Goal: Task Accomplishment & Management: Complete application form

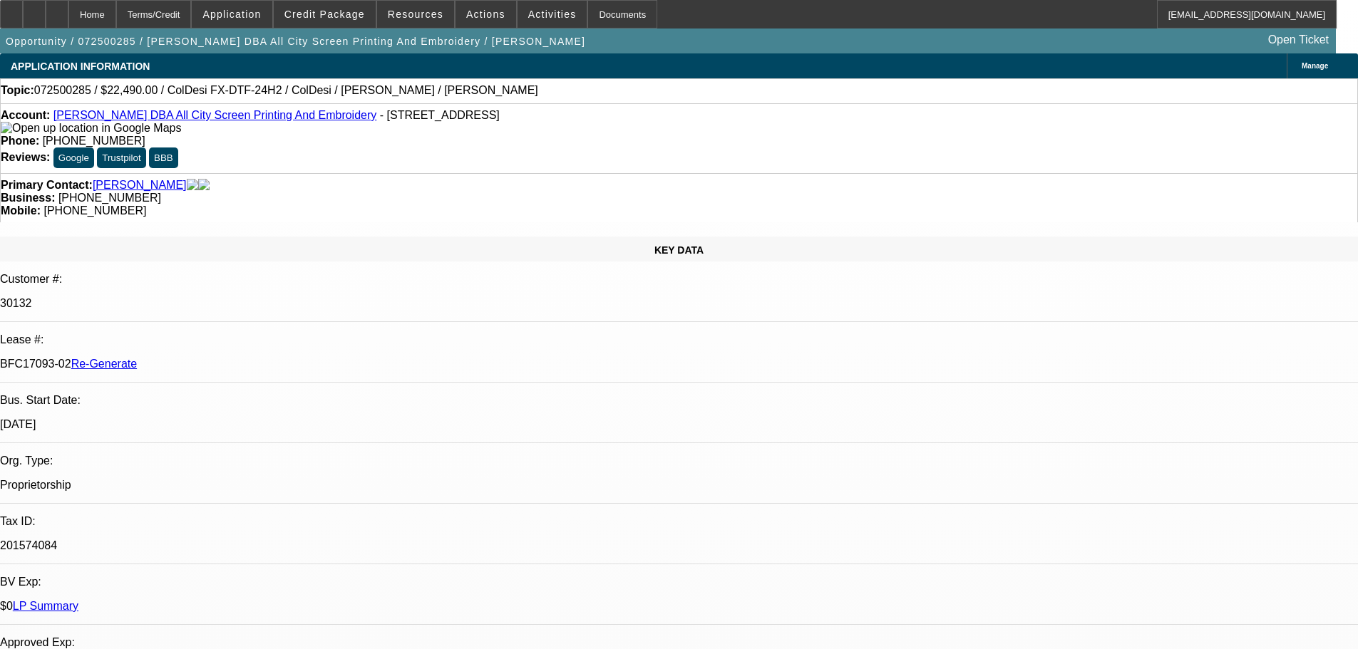
select select "3"
select select "0"
select select "0.1"
select select "4"
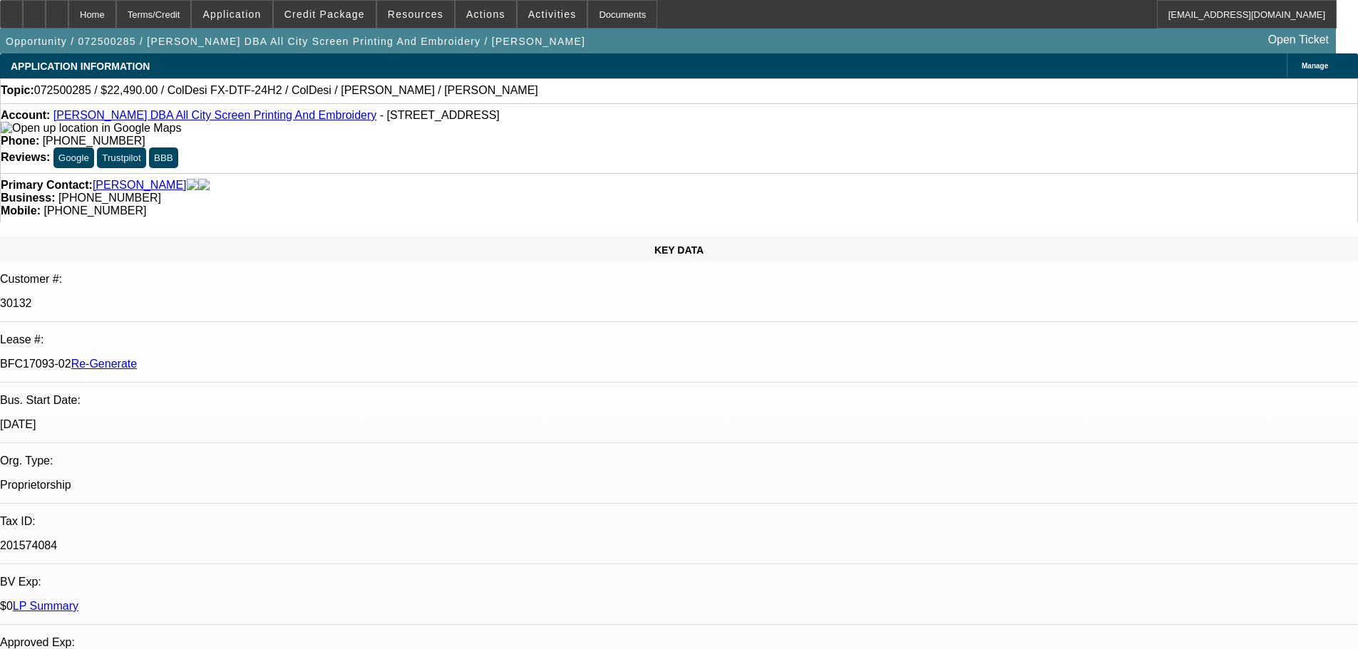
scroll to position [15, 0]
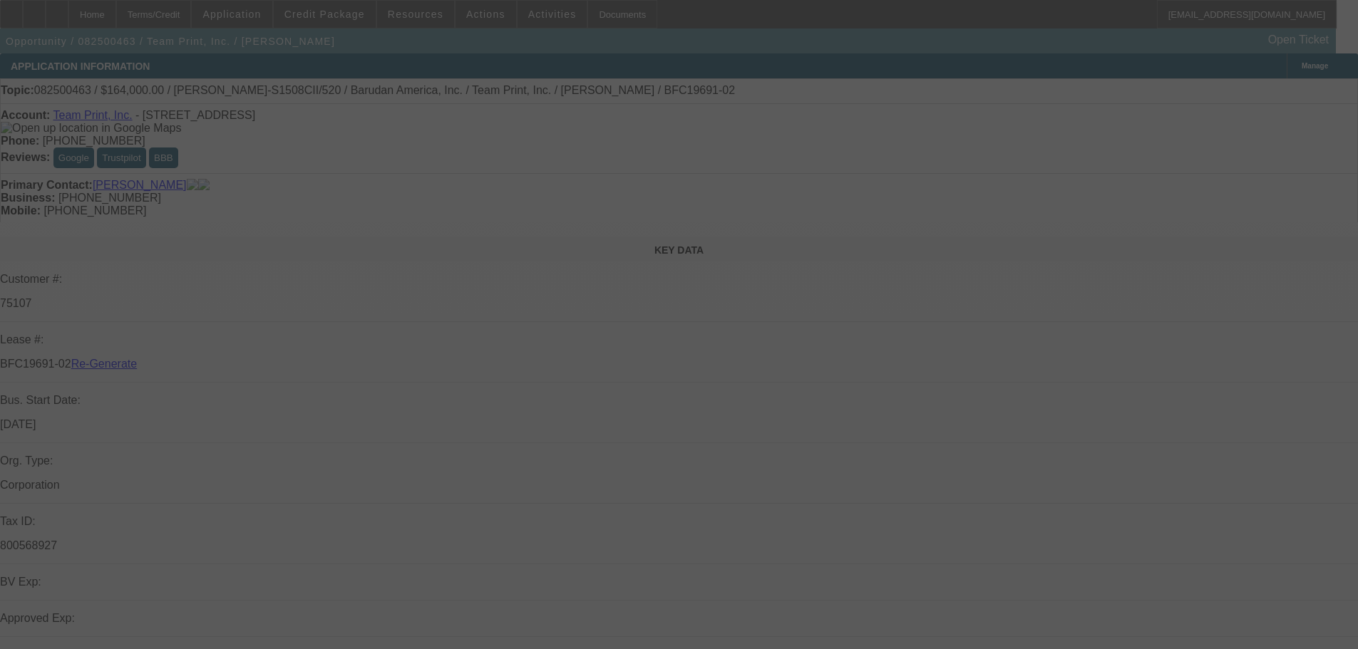
select select "3"
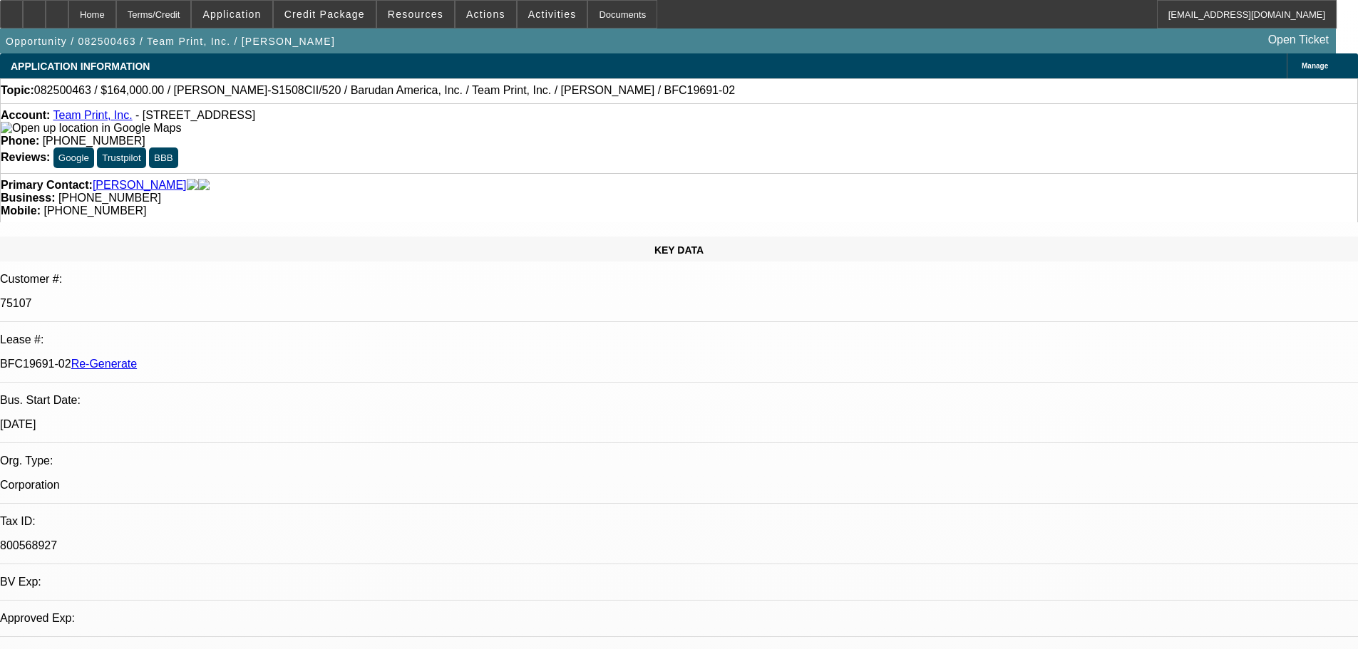
select select "0"
select select "2"
click at [595, 21] on div "Documents" at bounding box center [622, 14] width 70 height 29
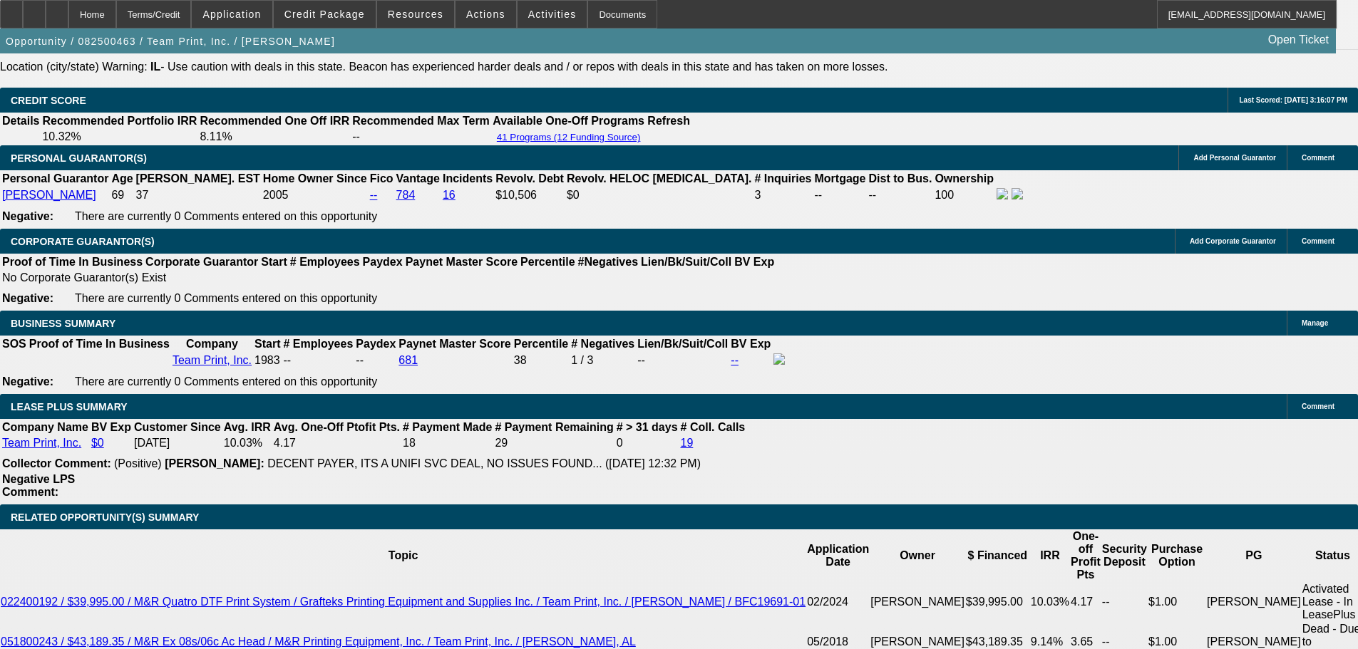
scroll to position [2210, 0]
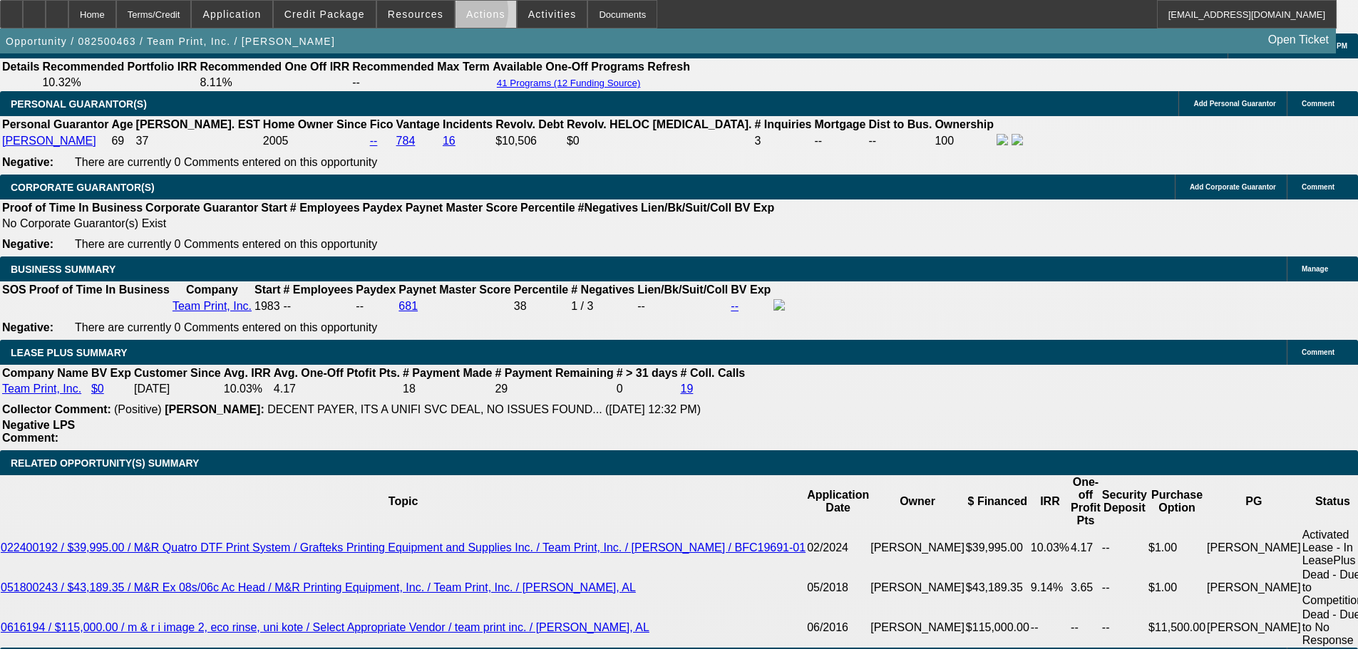
click at [455, 15] on span at bounding box center [485, 14] width 61 height 34
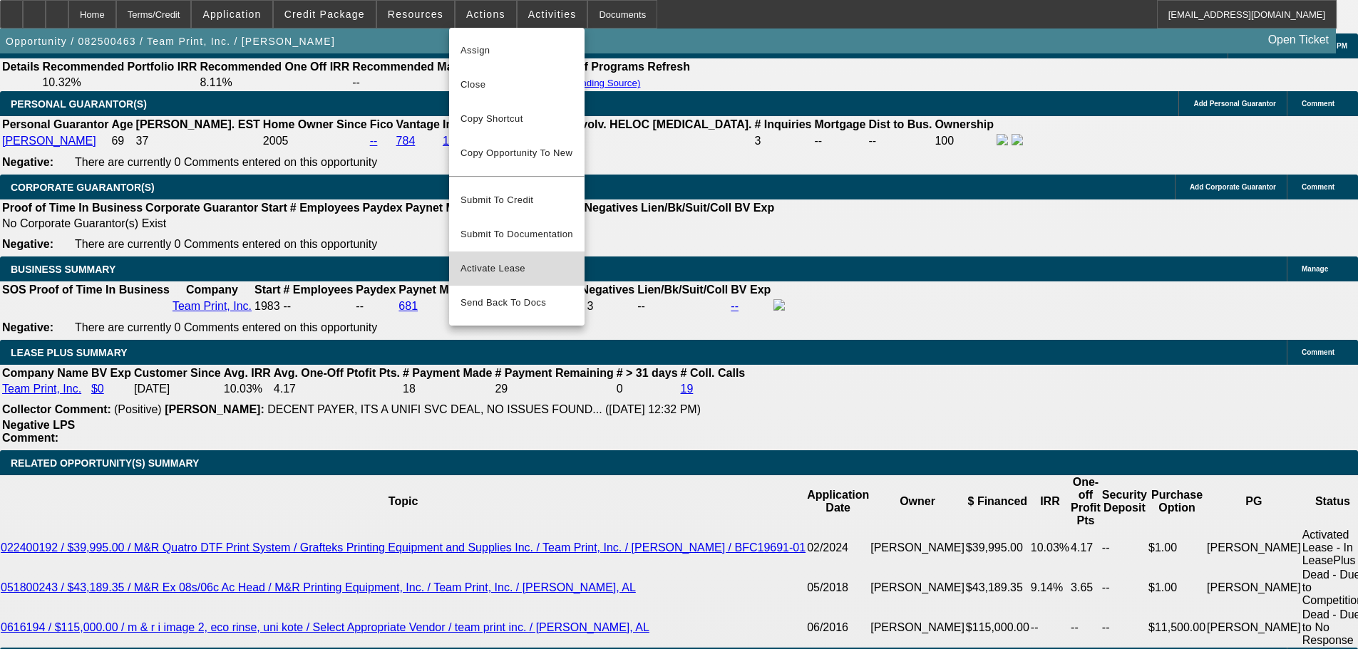
click at [505, 260] on span "Activate Lease" at bounding box center [516, 268] width 113 height 17
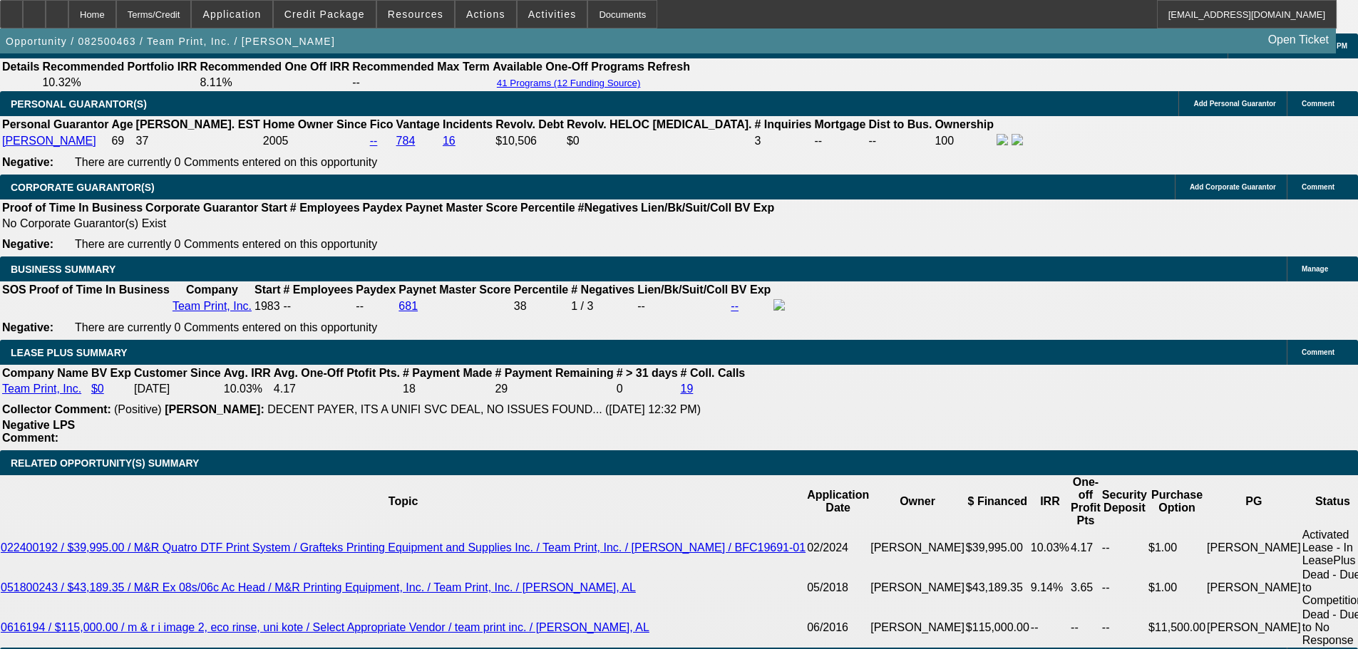
scroll to position [0, 0]
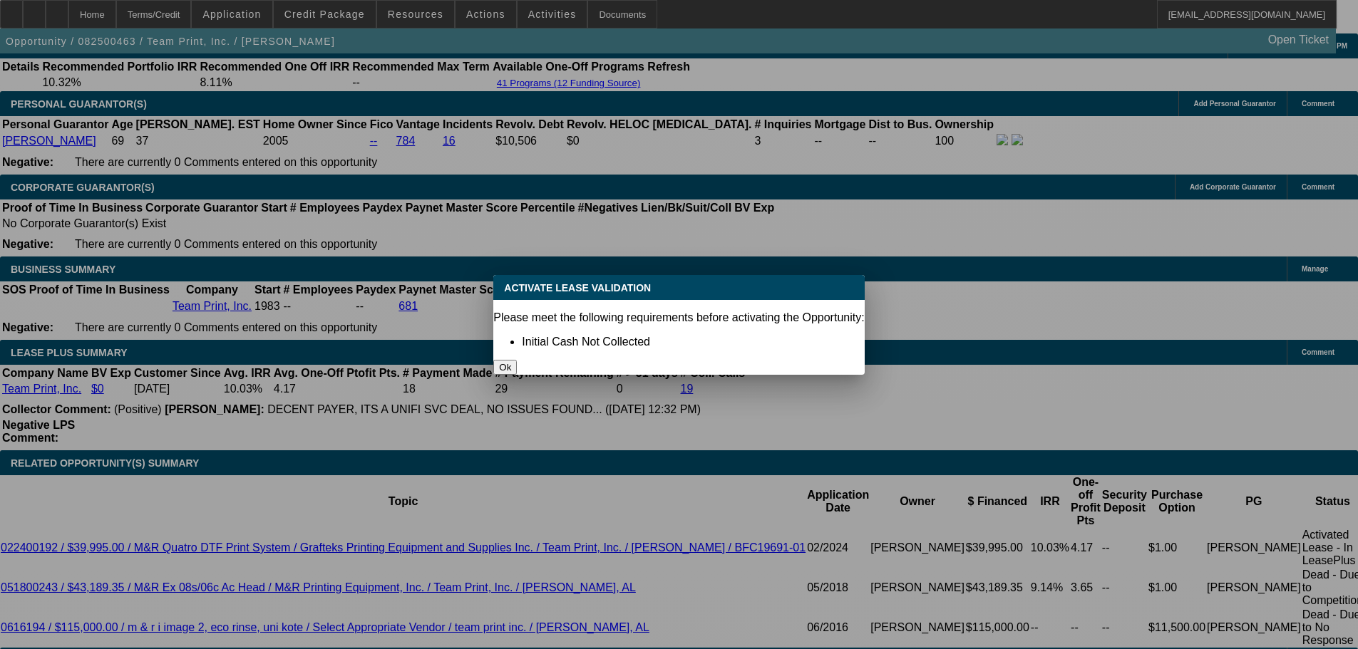
click at [517, 360] on button "Ok" at bounding box center [505, 367] width 24 height 15
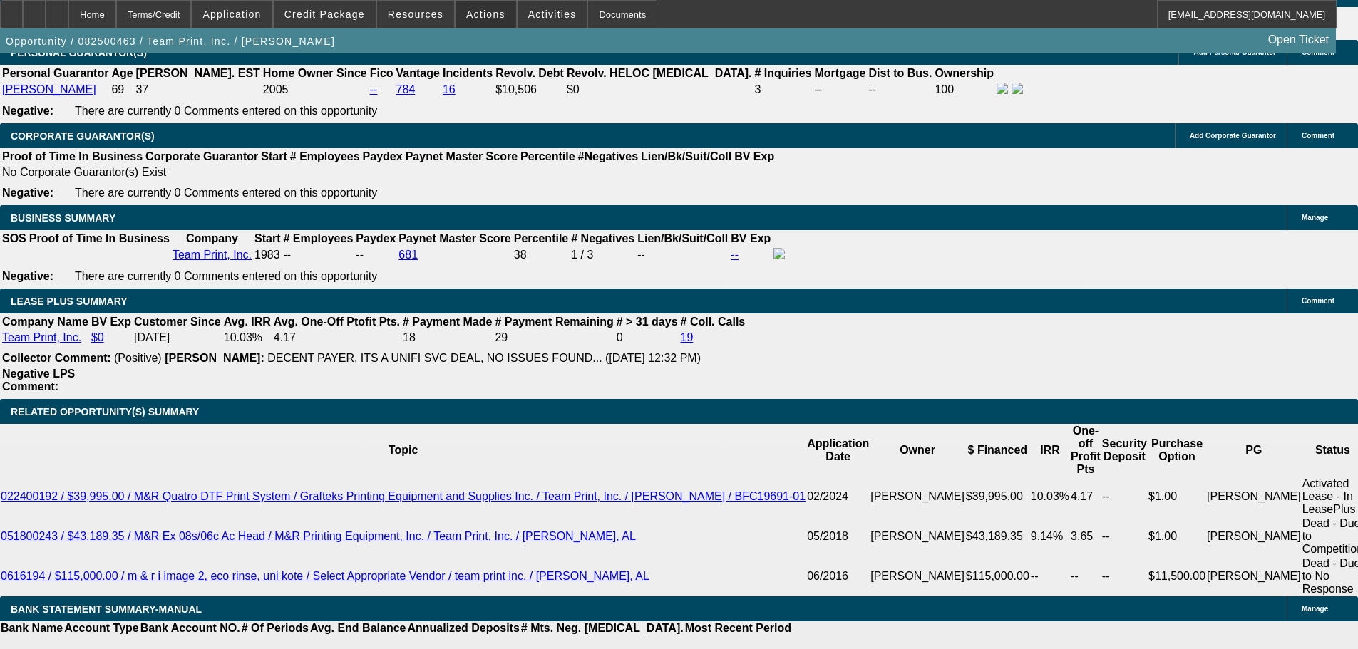
scroll to position [2281, 0]
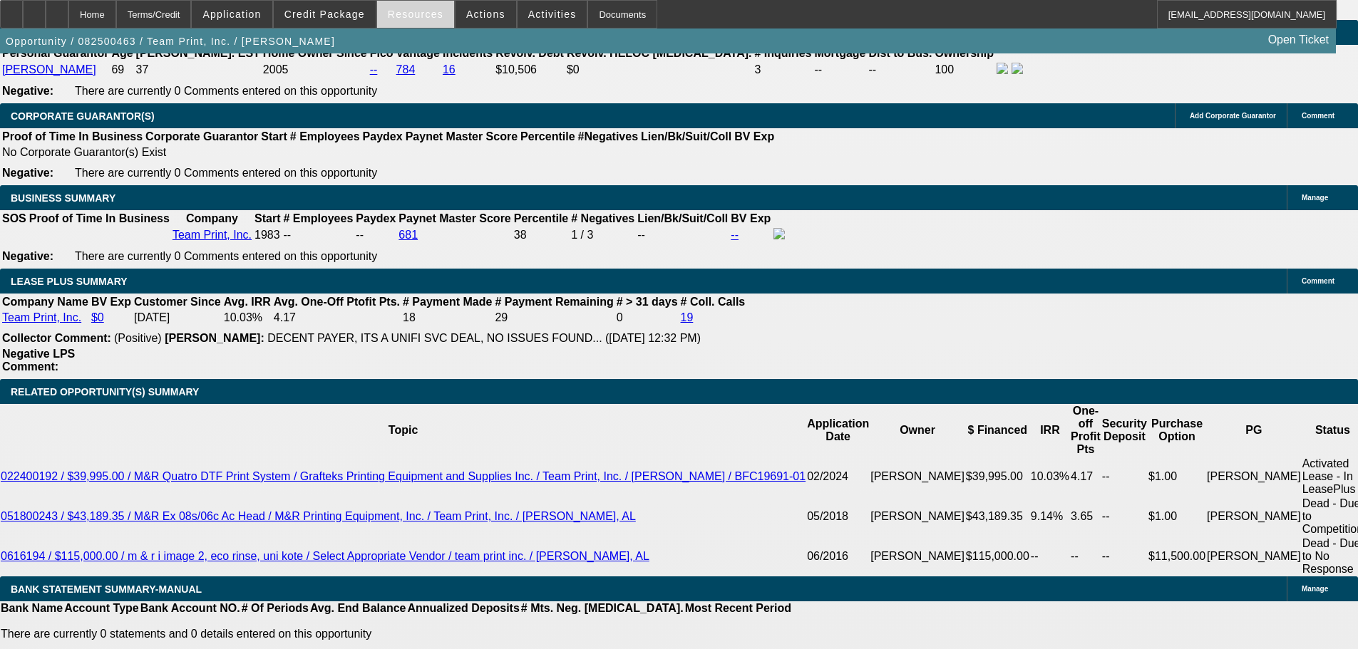
click at [432, 16] on span "Resources" at bounding box center [416, 14] width 56 height 11
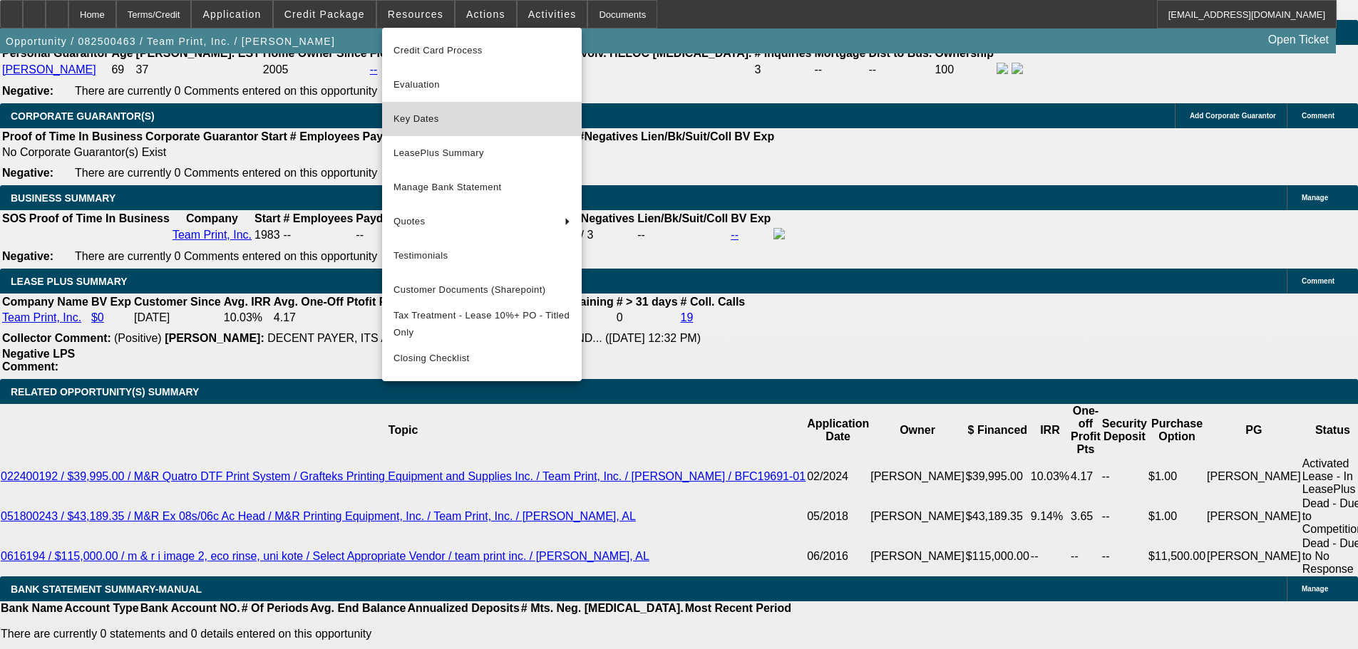
click at [428, 123] on span "Key Dates" at bounding box center [481, 118] width 177 height 17
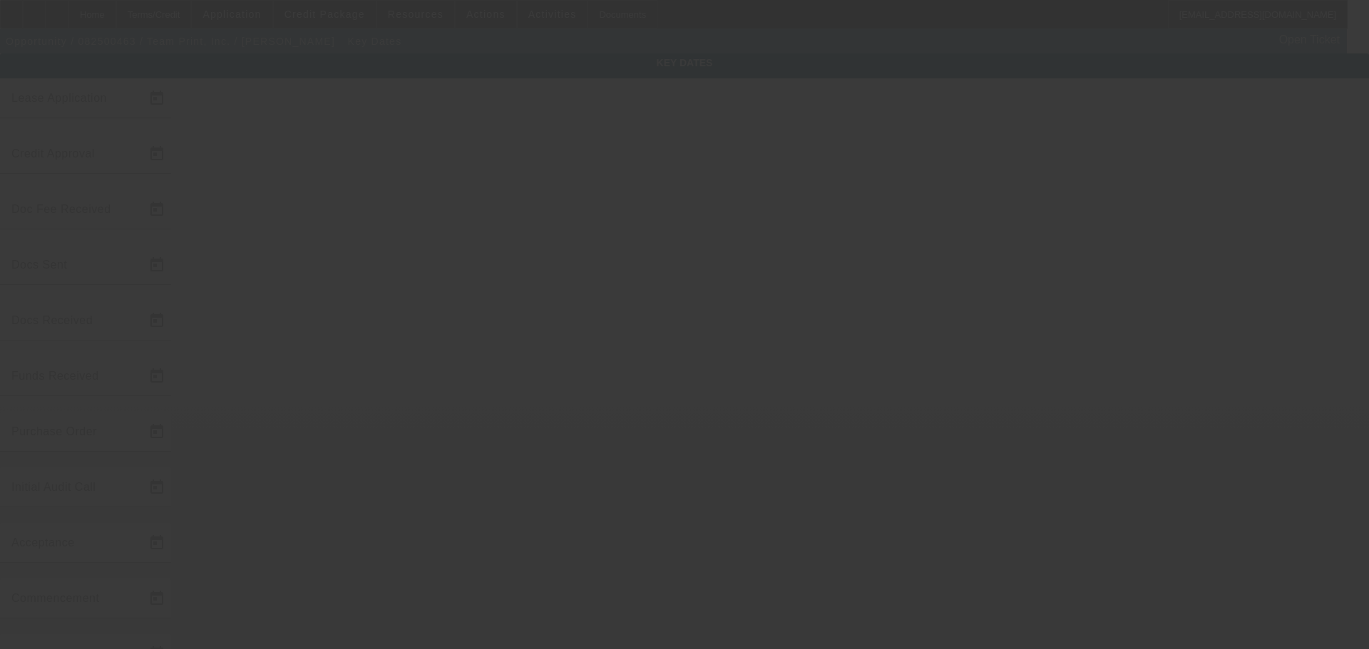
type input "[DATE]"
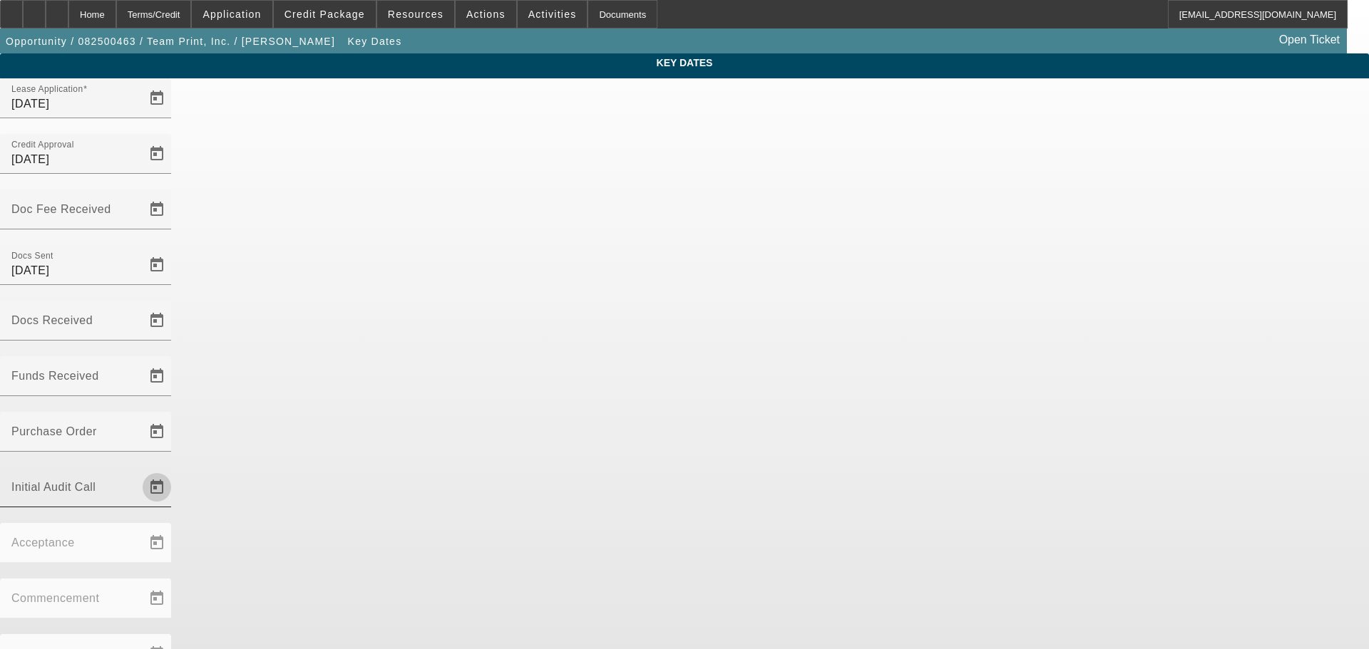
click at [174, 470] on span "Open calendar" at bounding box center [157, 487] width 34 height 34
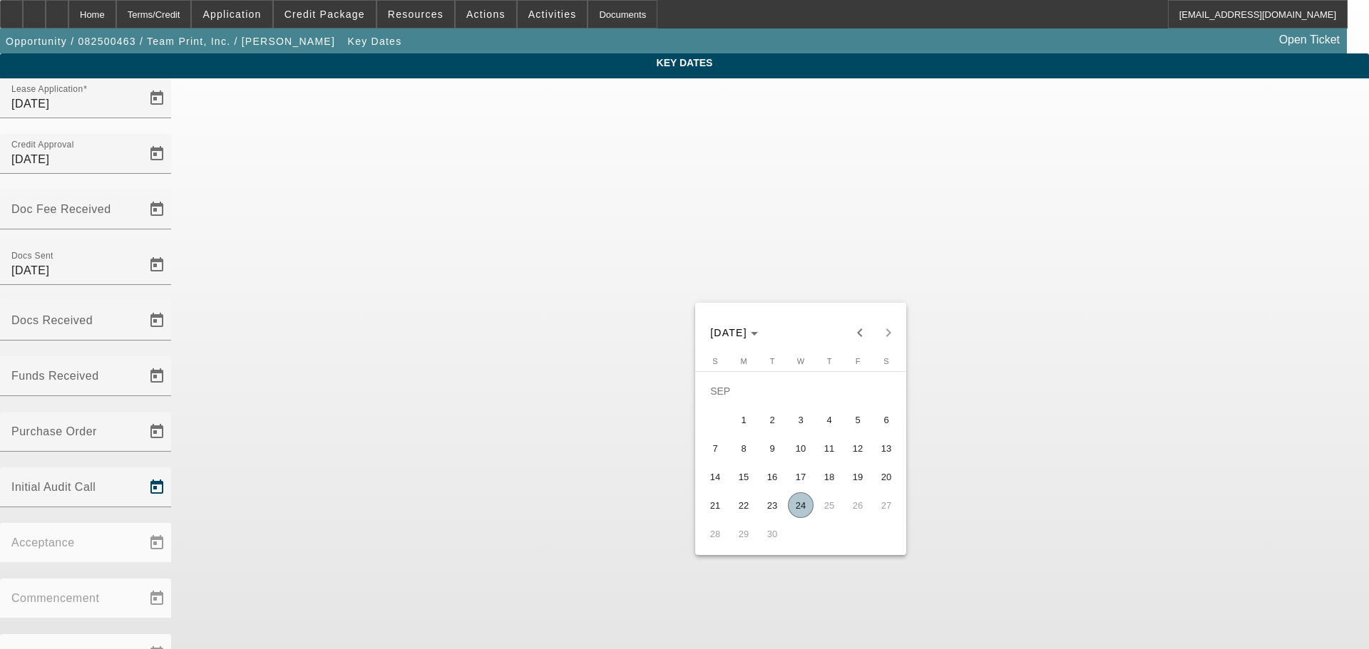
click at [798, 510] on span "24" at bounding box center [801, 506] width 26 height 26
type input "[DATE]"
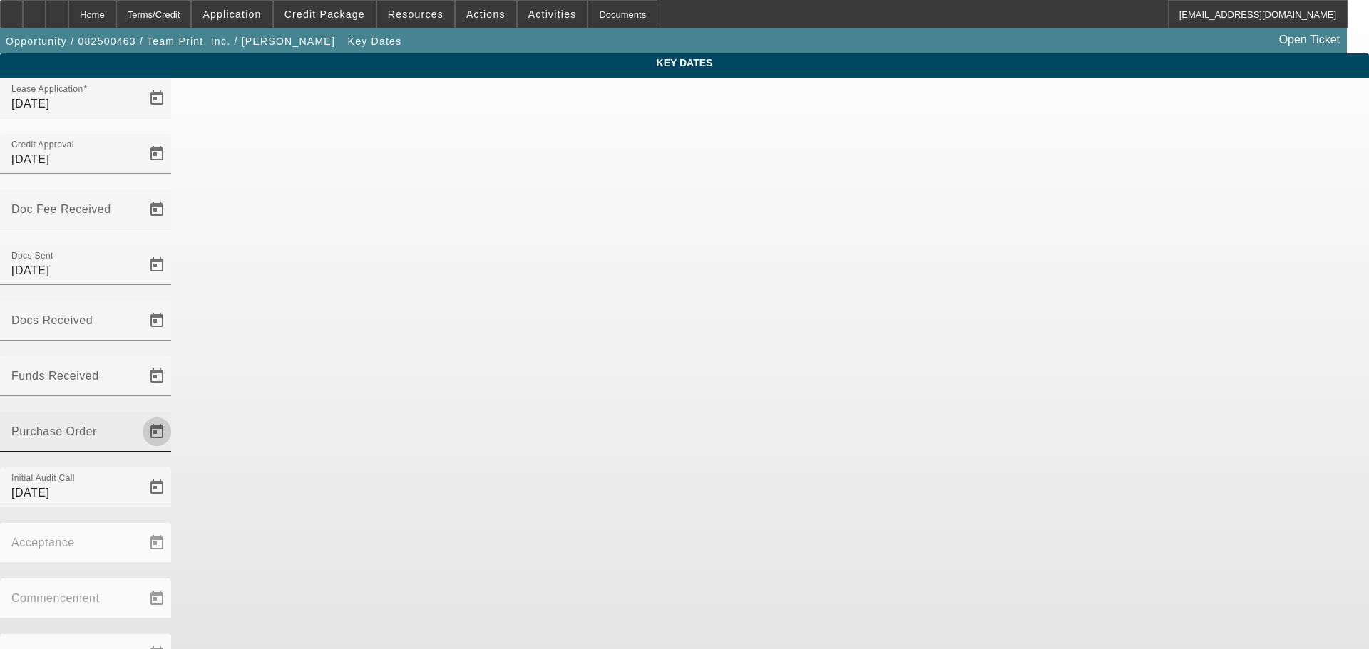
click at [174, 415] on span "Open calendar" at bounding box center [157, 432] width 34 height 34
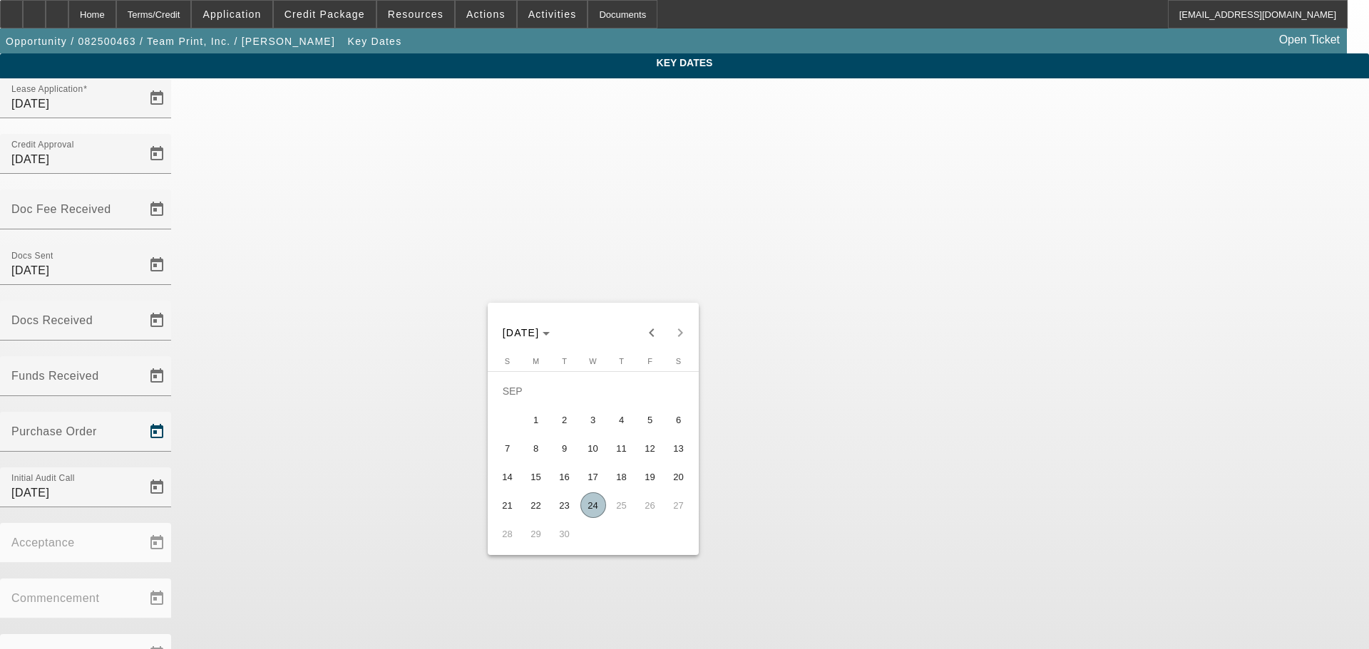
click at [831, 214] on div at bounding box center [684, 324] width 1369 height 649
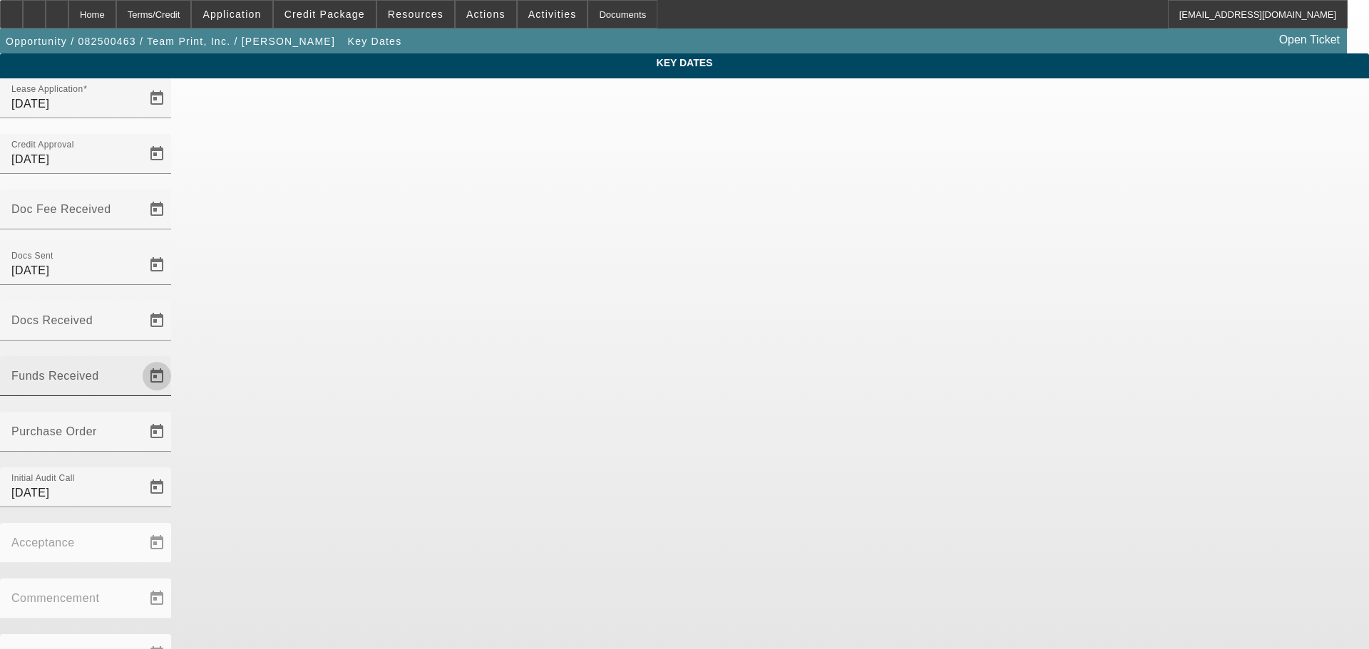
click at [174, 359] on span "Open calendar" at bounding box center [157, 376] width 34 height 34
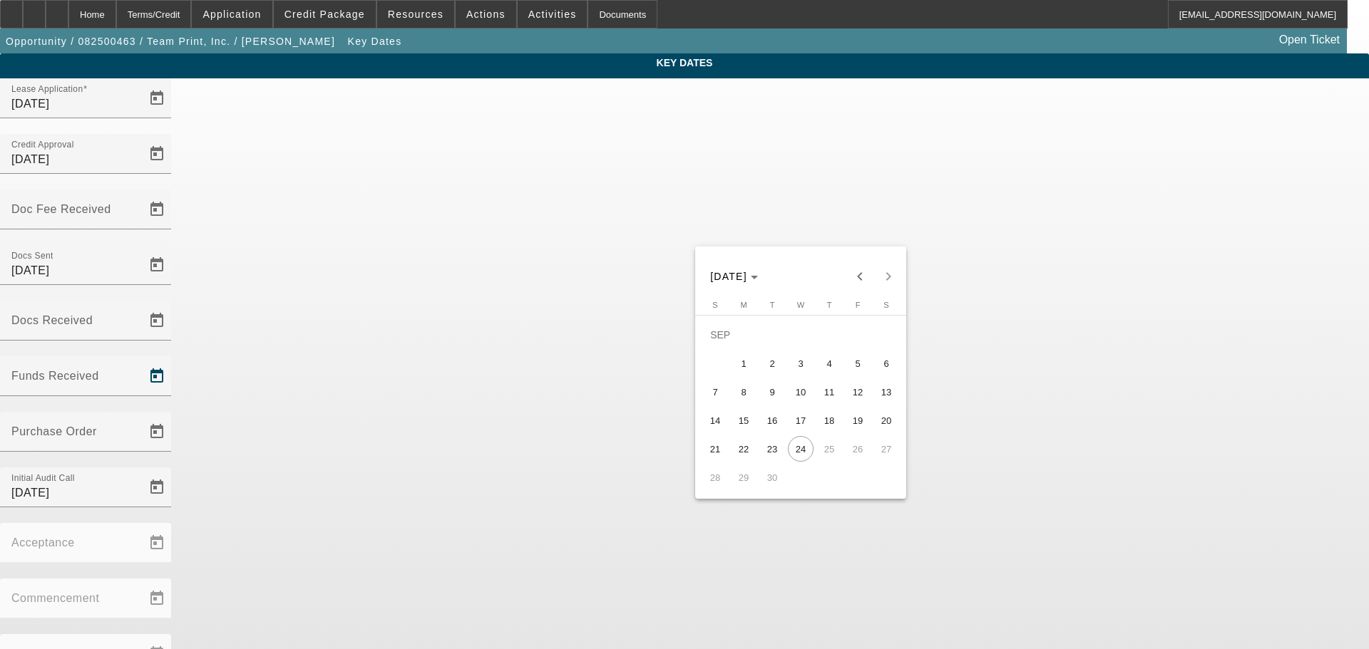
click at [739, 428] on span "15" at bounding box center [744, 421] width 26 height 26
type input "[DATE]"
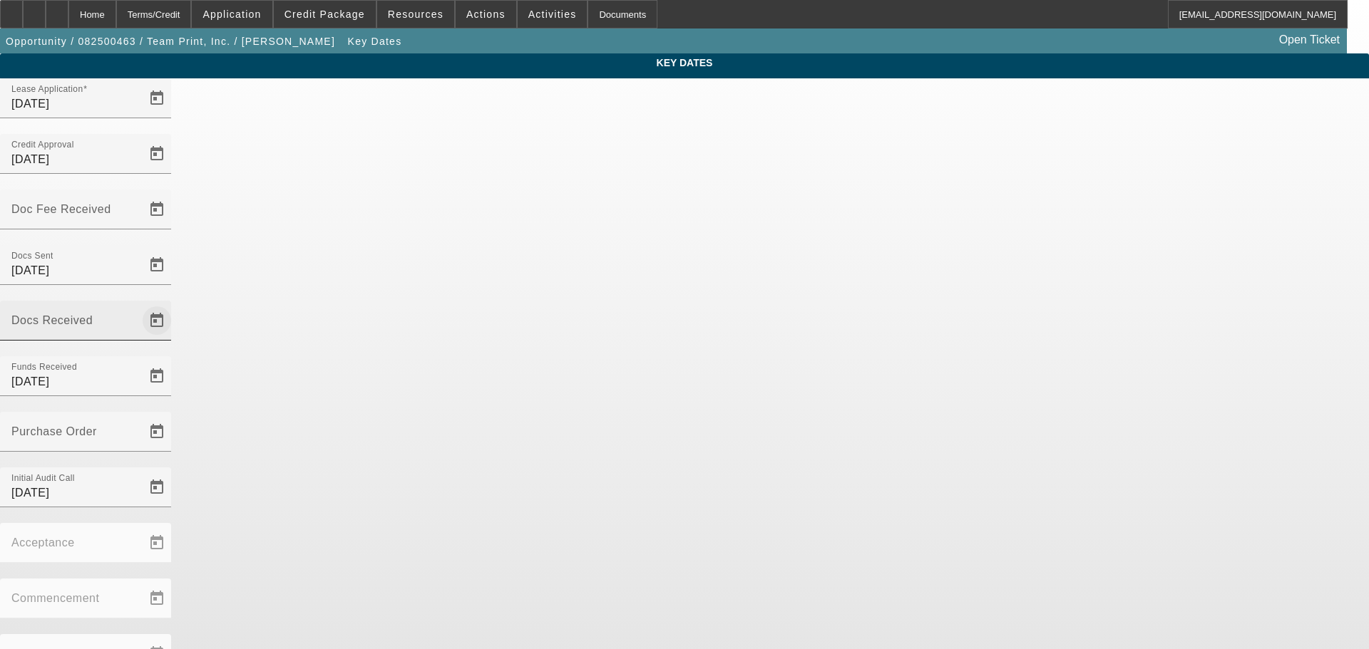
click at [174, 304] on span "Open calendar" at bounding box center [157, 321] width 34 height 34
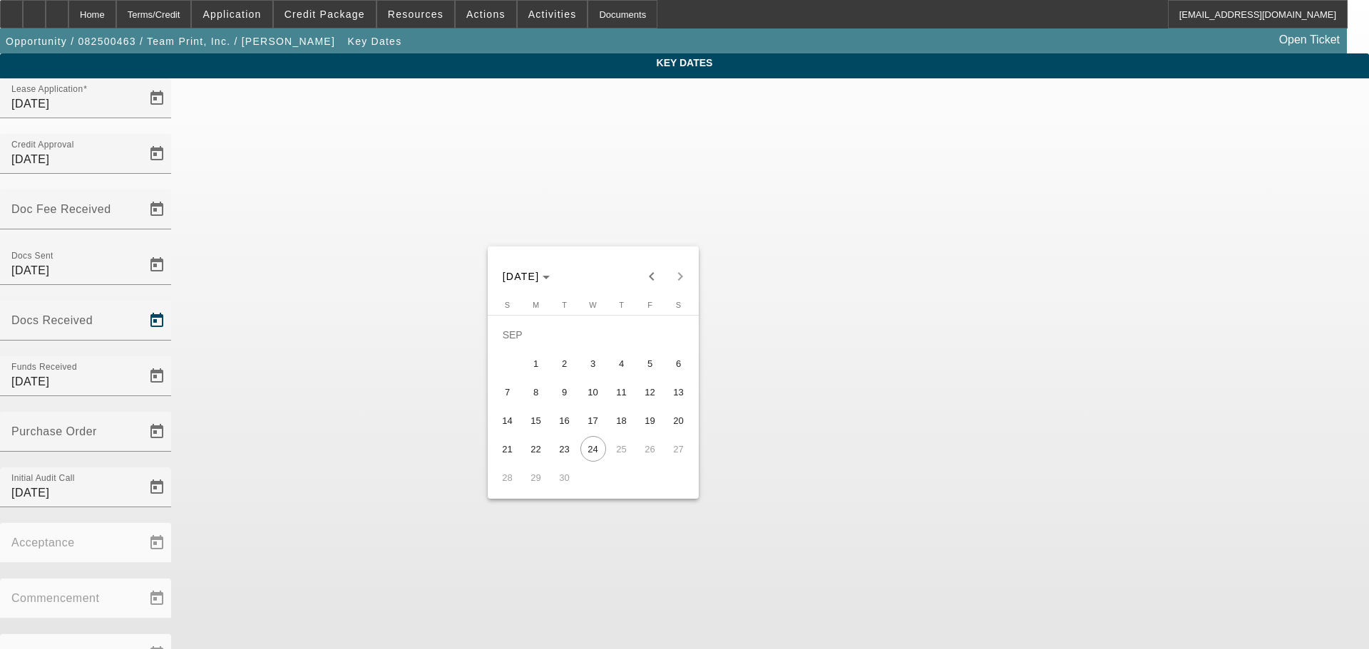
click at [654, 368] on span "5" at bounding box center [650, 364] width 26 height 26
type input "[DATE]"
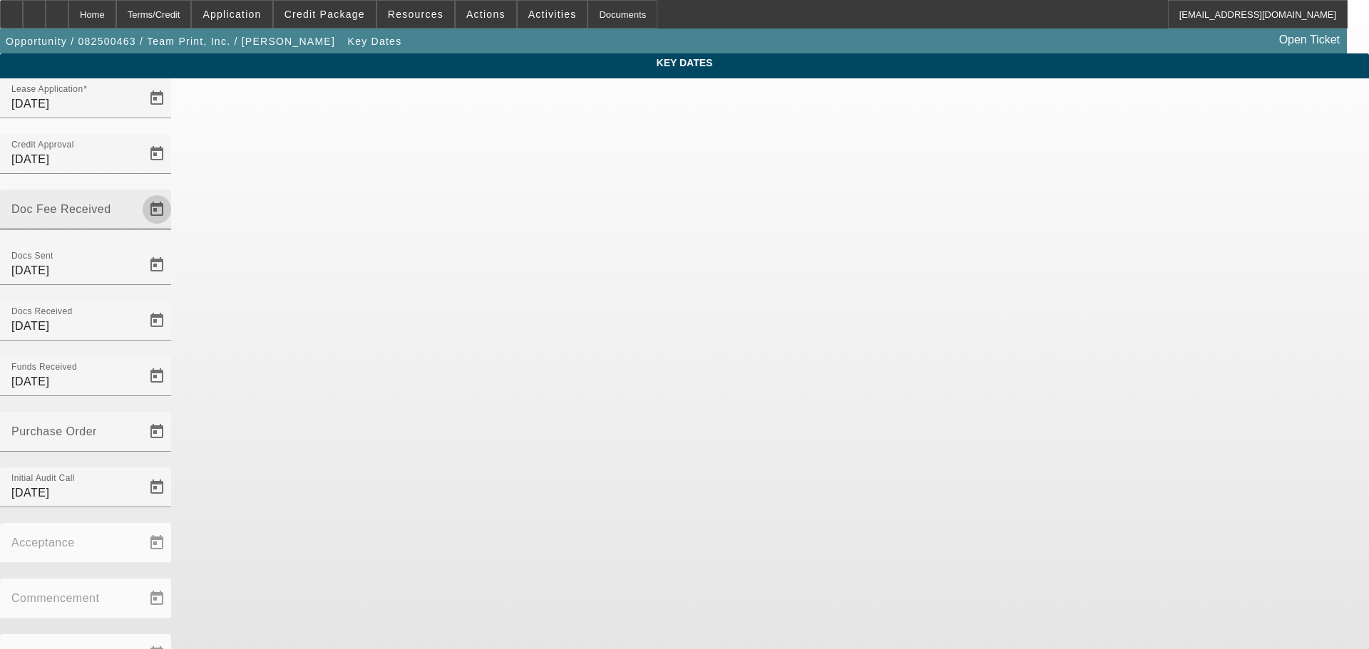
click at [174, 192] on span "Open calendar" at bounding box center [157, 209] width 34 height 34
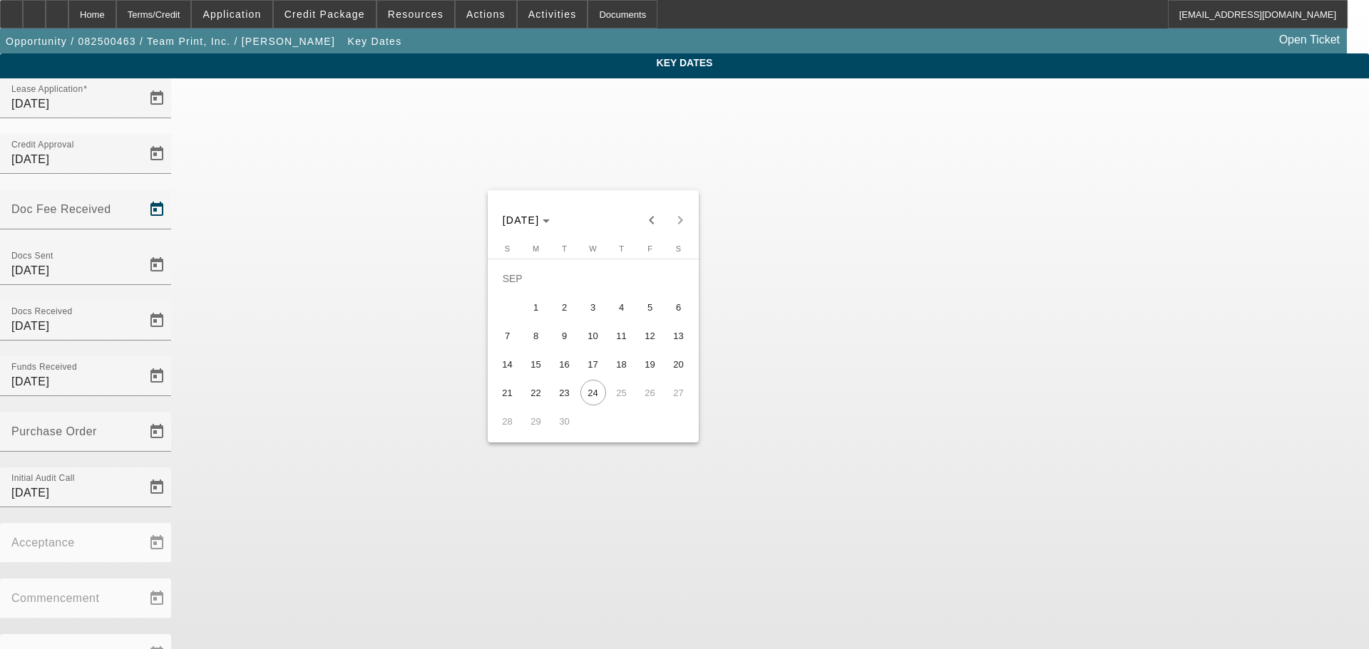
click at [536, 374] on span "15" at bounding box center [536, 364] width 26 height 26
type input "[DATE]"
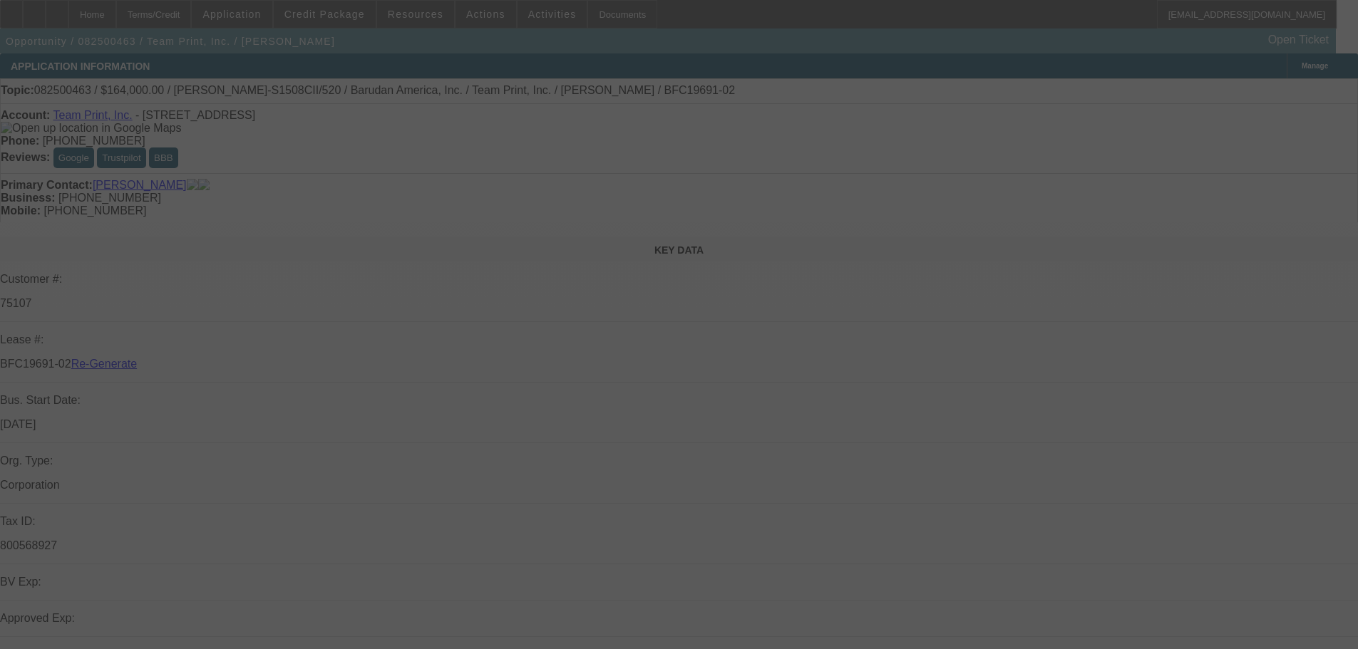
select select "3"
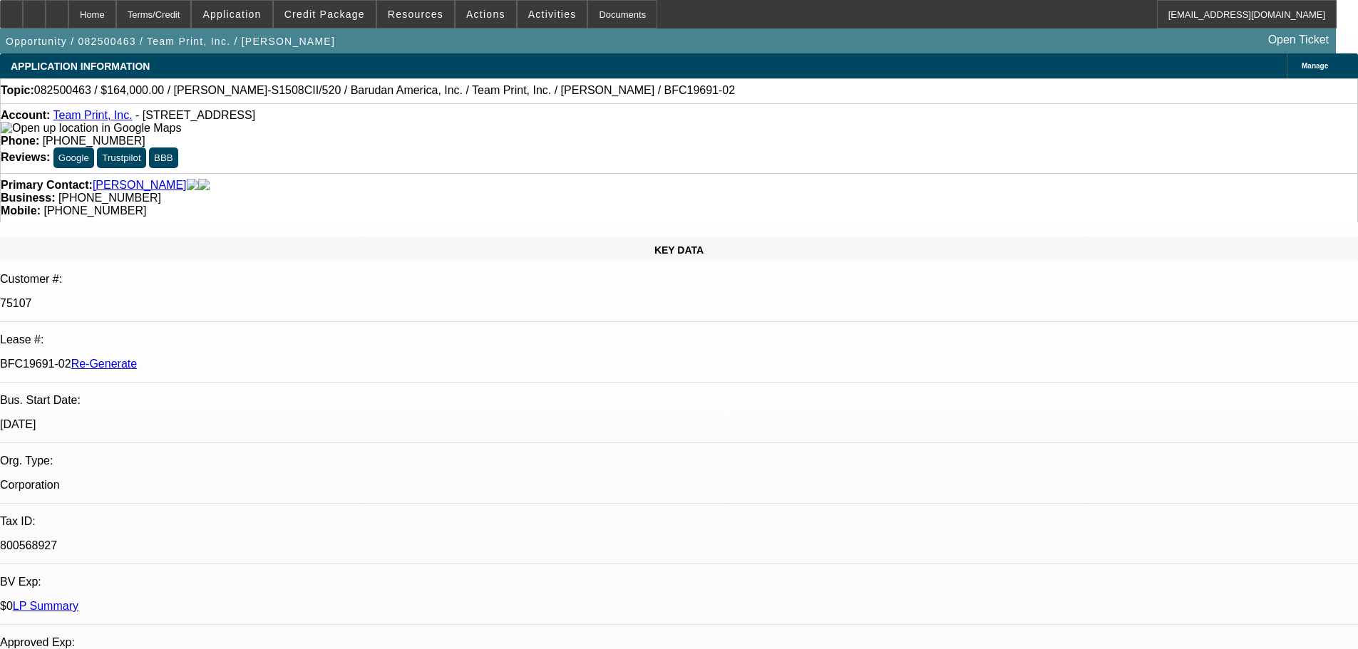
select select "0"
select select "2"
click at [428, 28] on span at bounding box center [415, 14] width 77 height 34
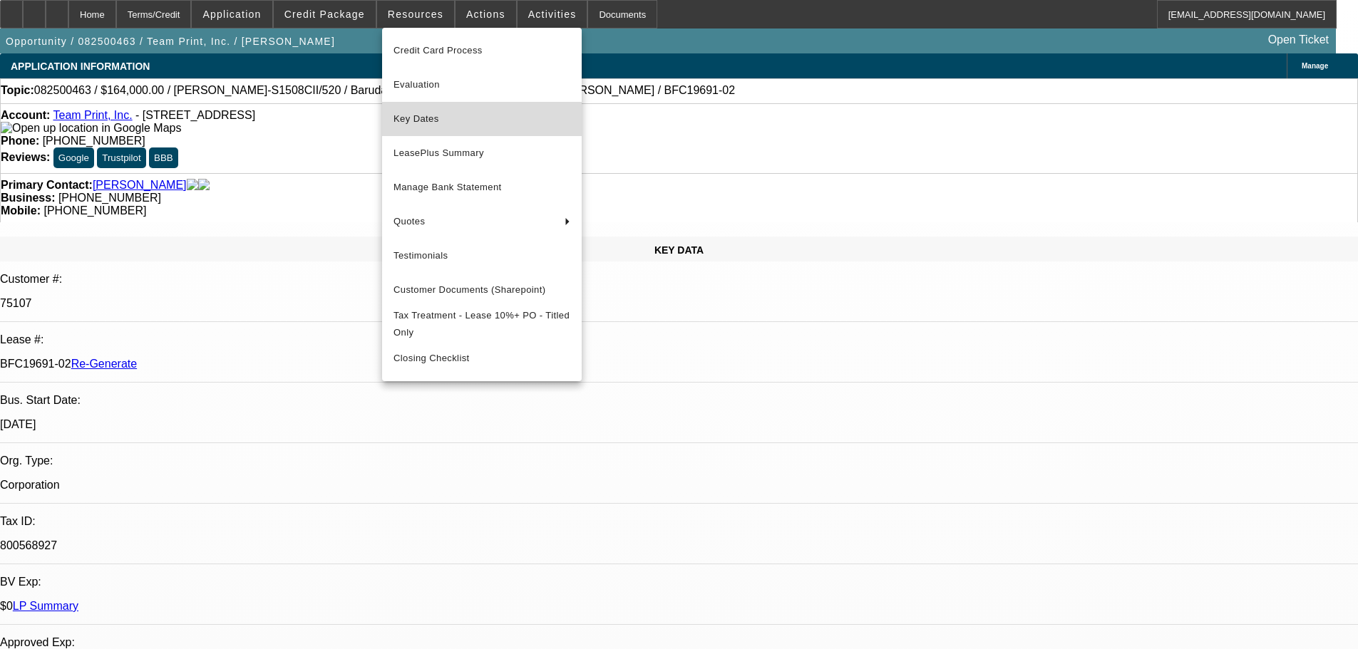
click at [428, 103] on button "Key Dates" at bounding box center [482, 119] width 200 height 34
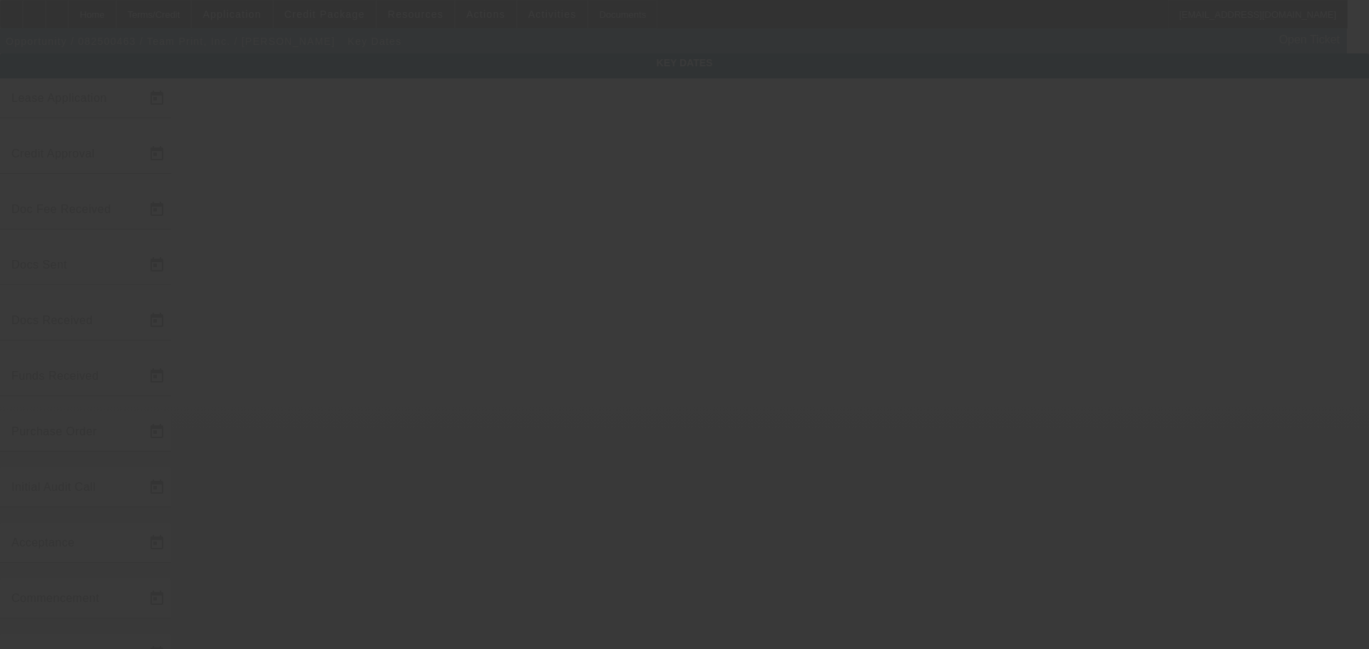
type input "[DATE]"
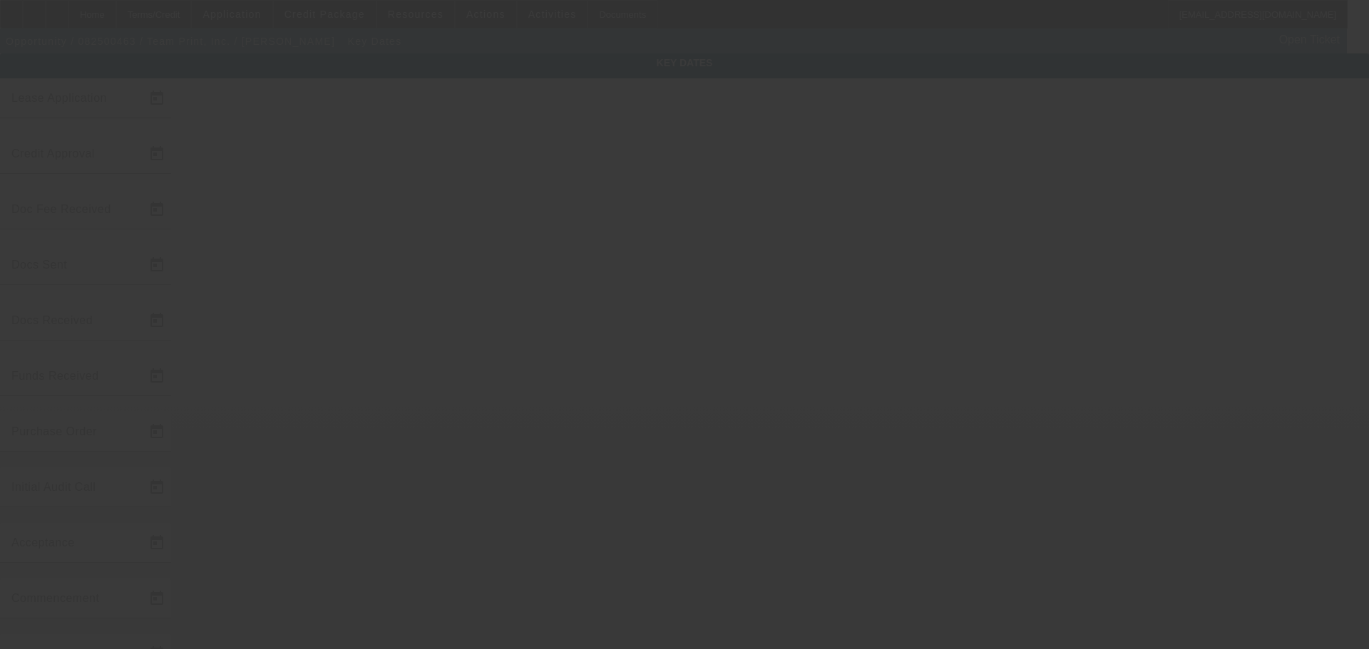
type input "[DATE]"
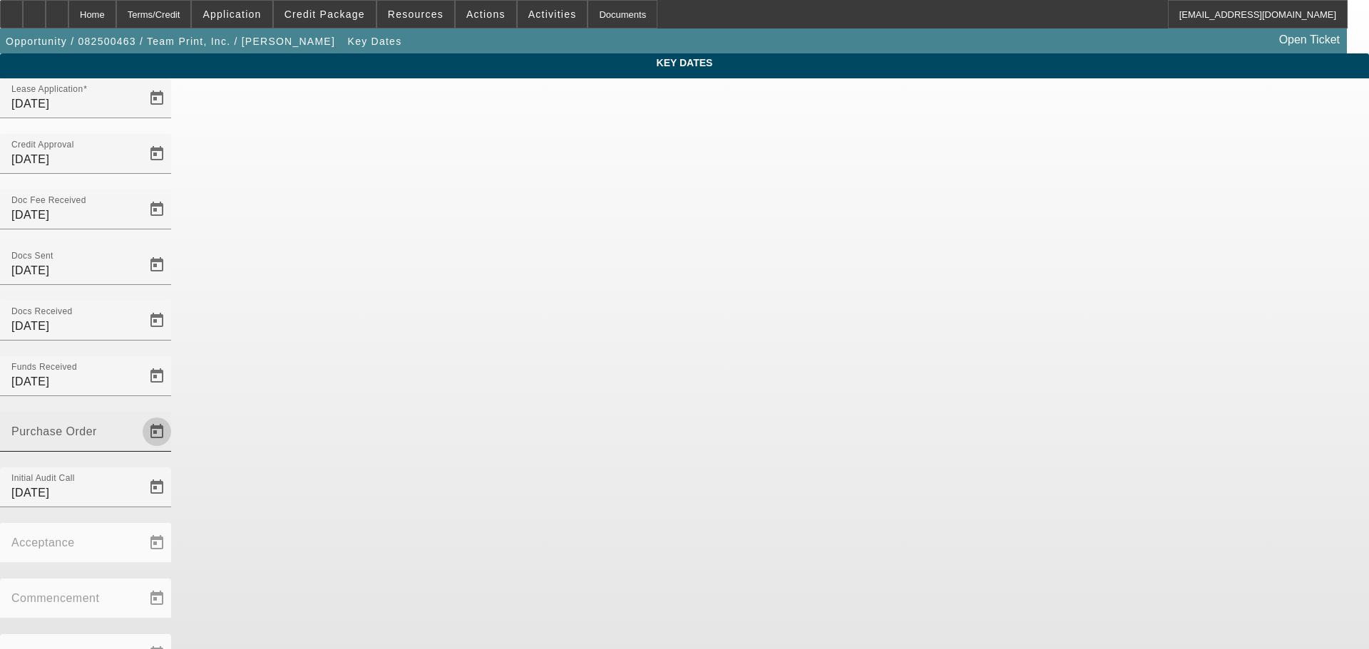
click at [174, 415] on span "Open calendar" at bounding box center [157, 432] width 34 height 34
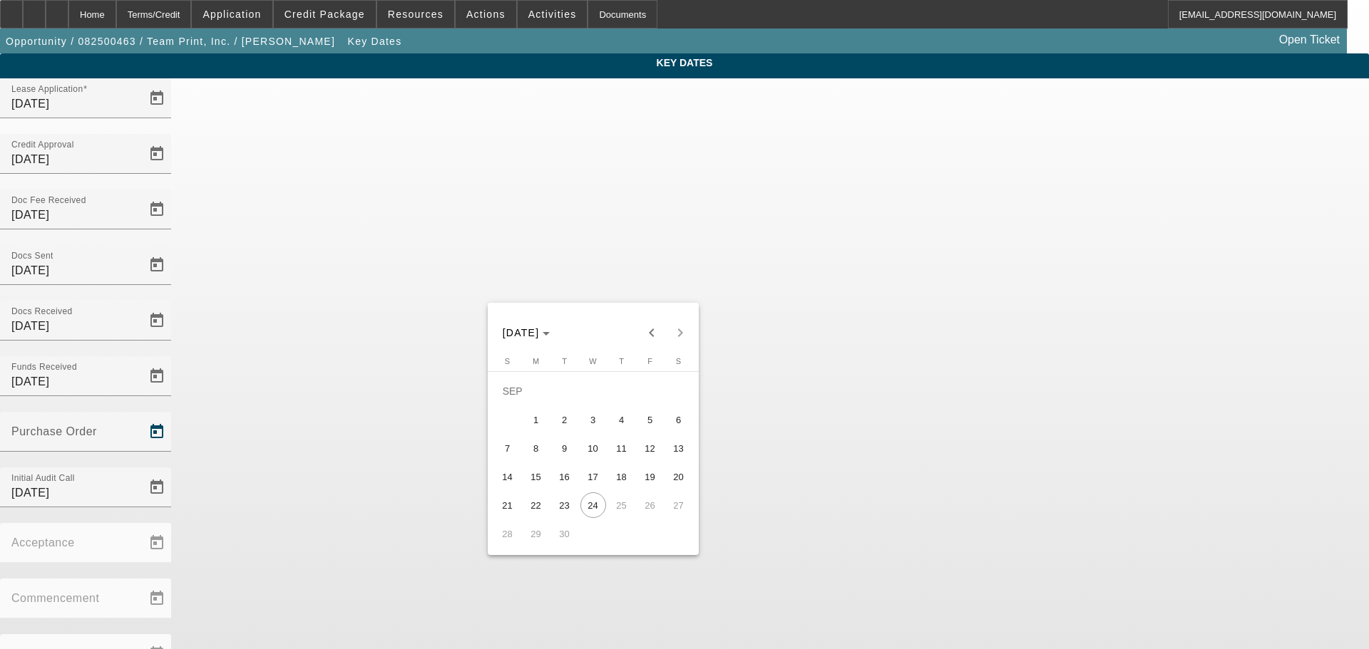
click at [594, 488] on span "17" at bounding box center [593, 477] width 26 height 26
type input "[DATE]"
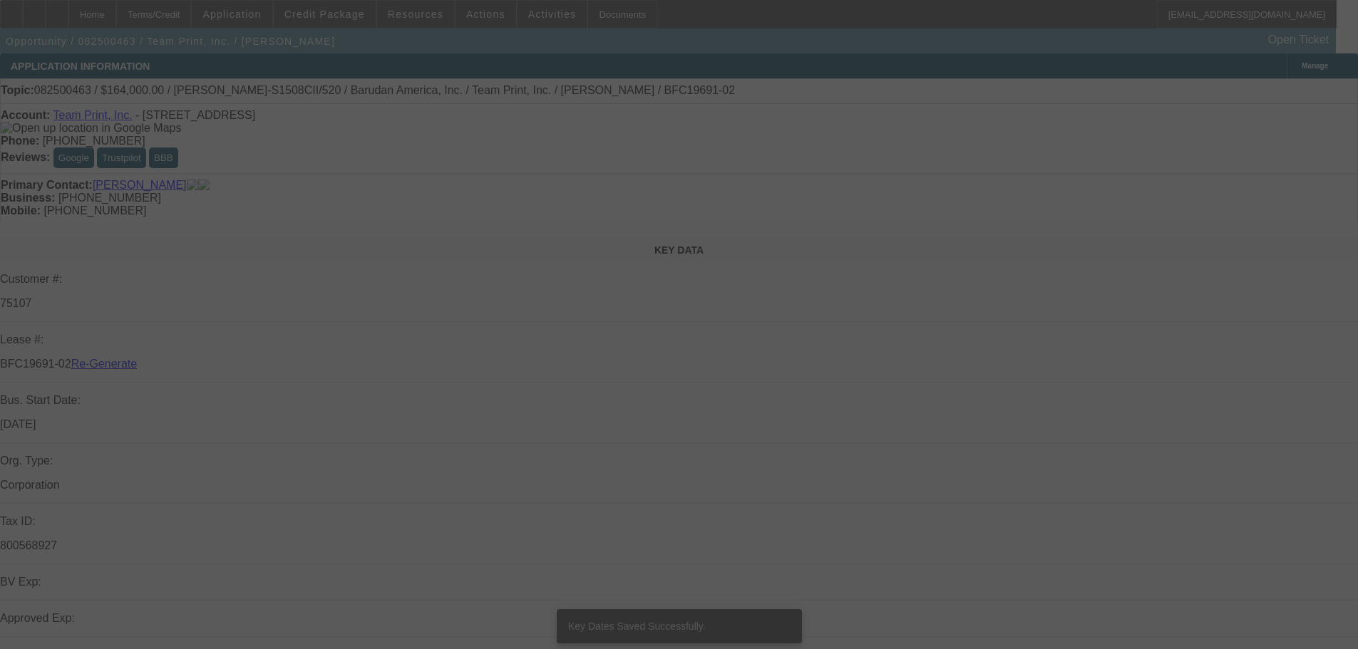
select select "3"
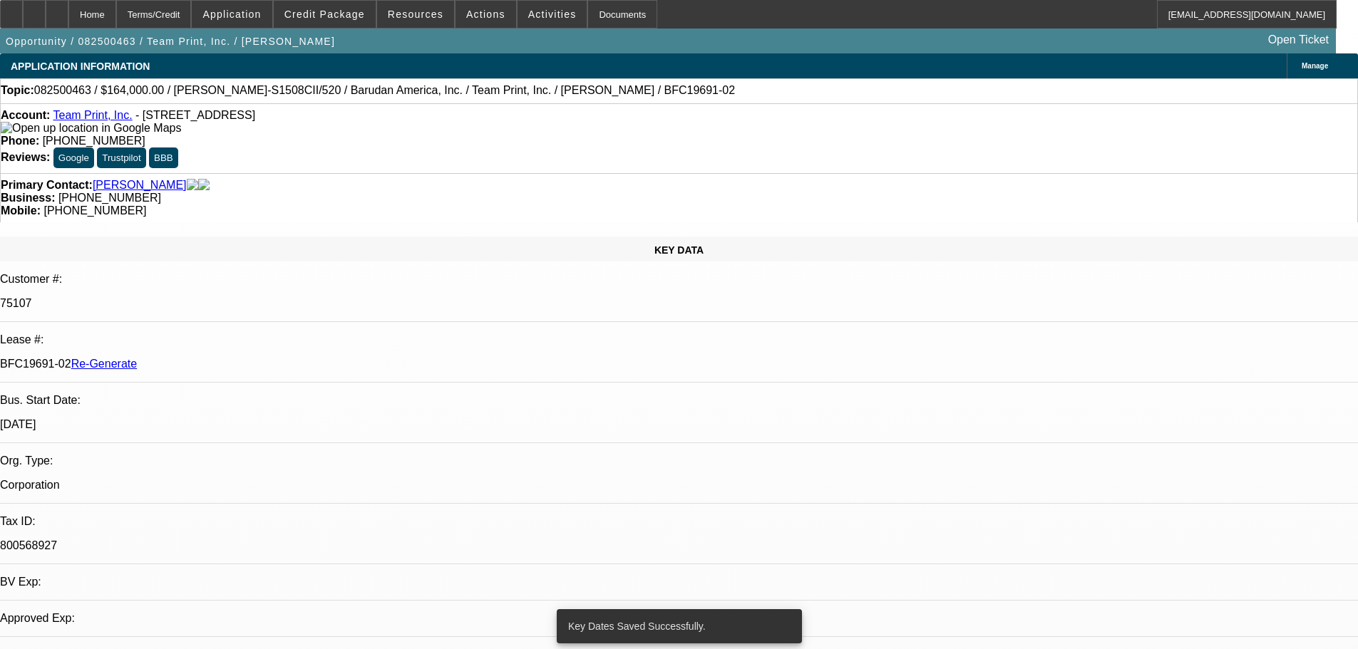
select select "0"
select select "2"
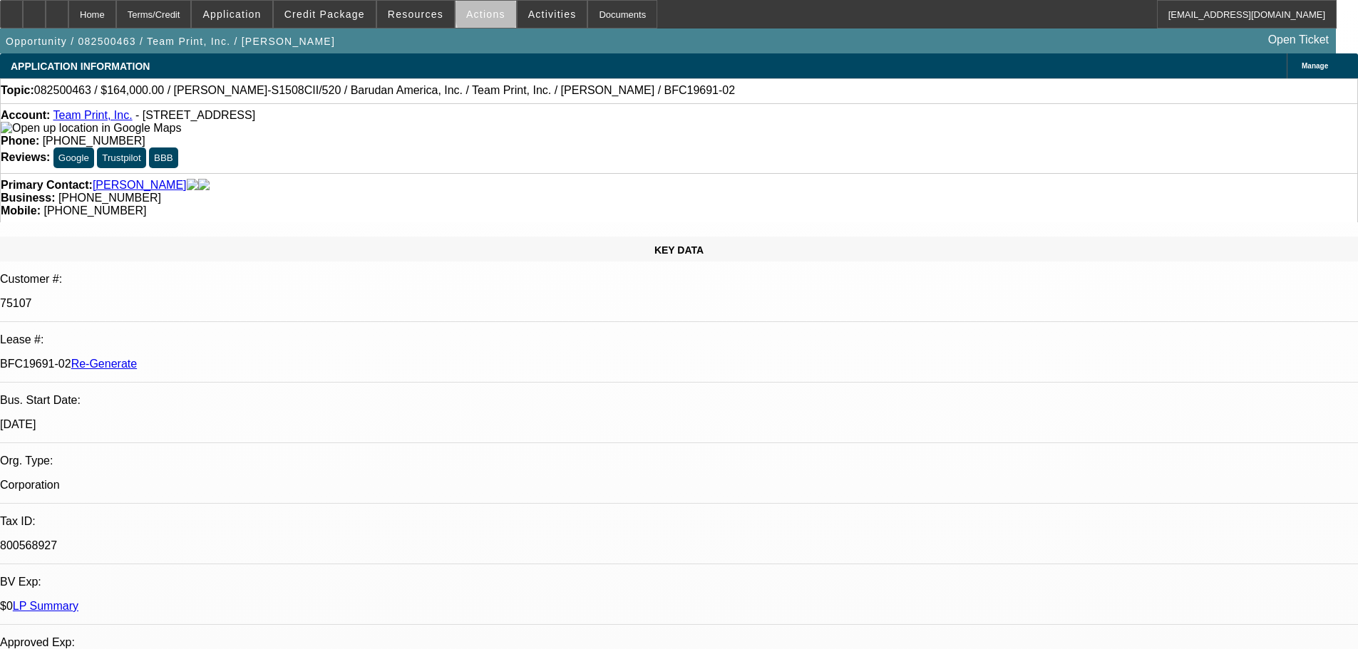
click at [492, 14] on span at bounding box center [485, 14] width 61 height 34
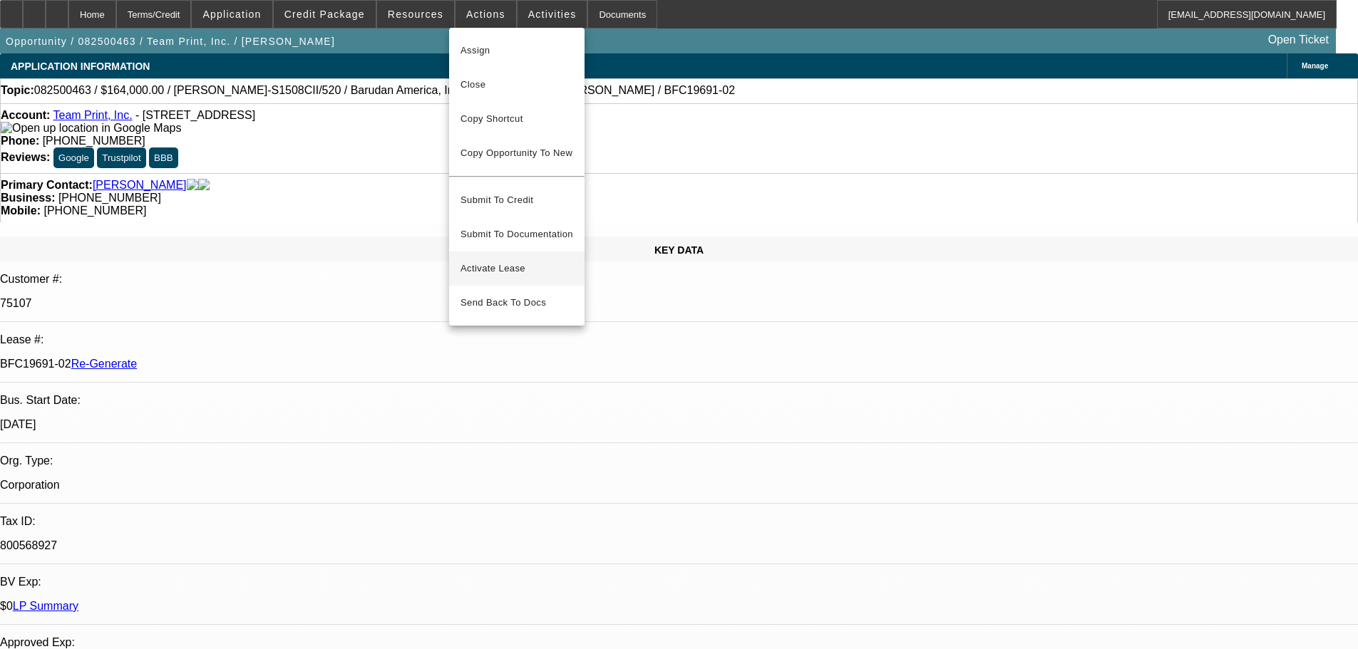
click at [499, 260] on span "Activate Lease" at bounding box center [516, 268] width 113 height 17
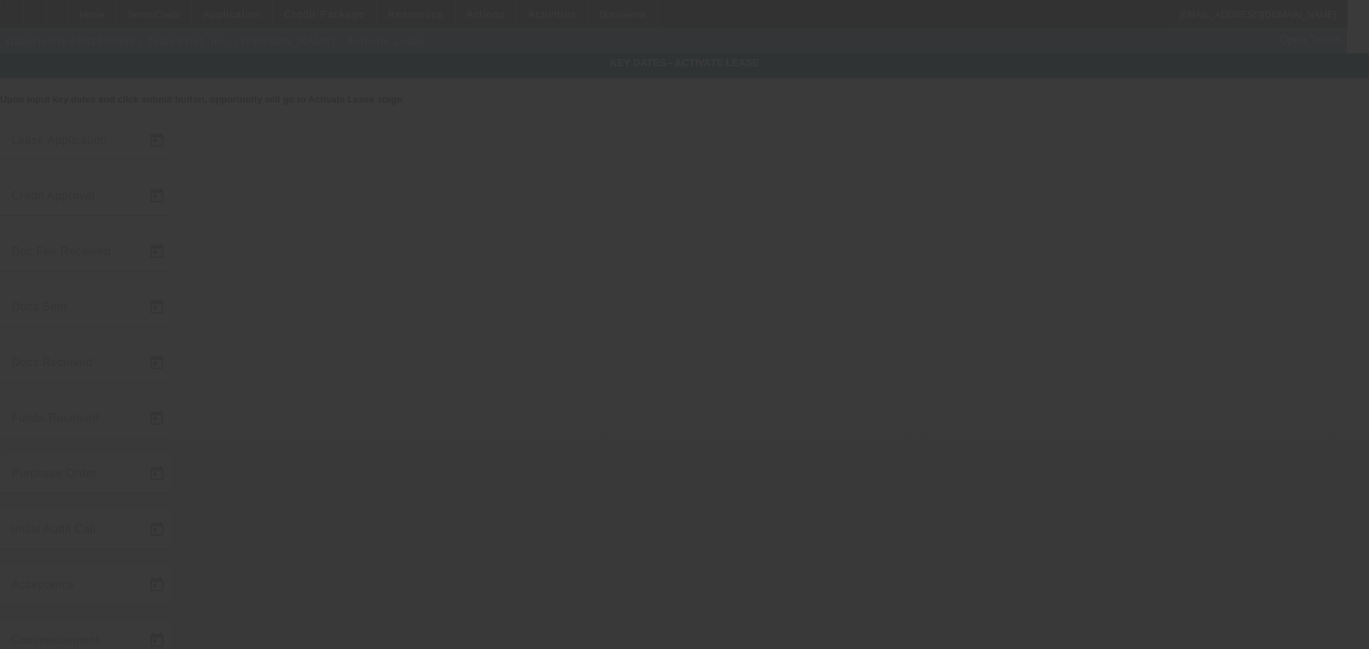
type input "[DATE]"
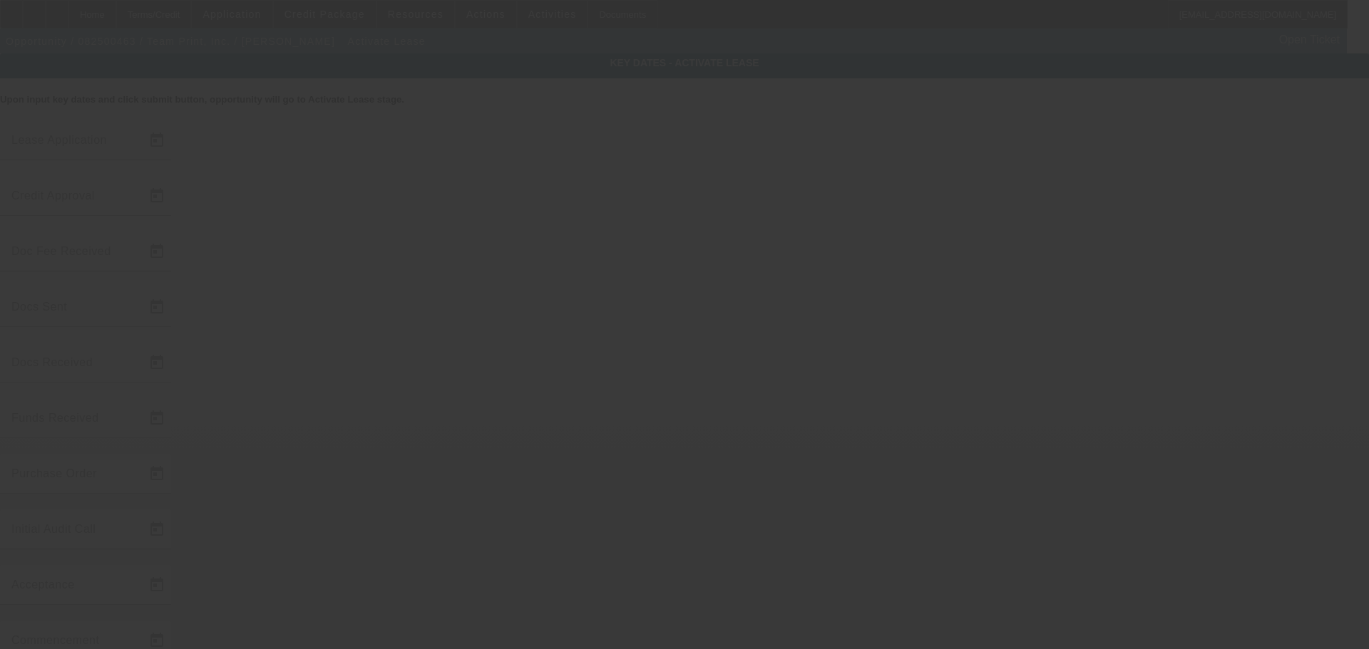
type input "[DATE]"
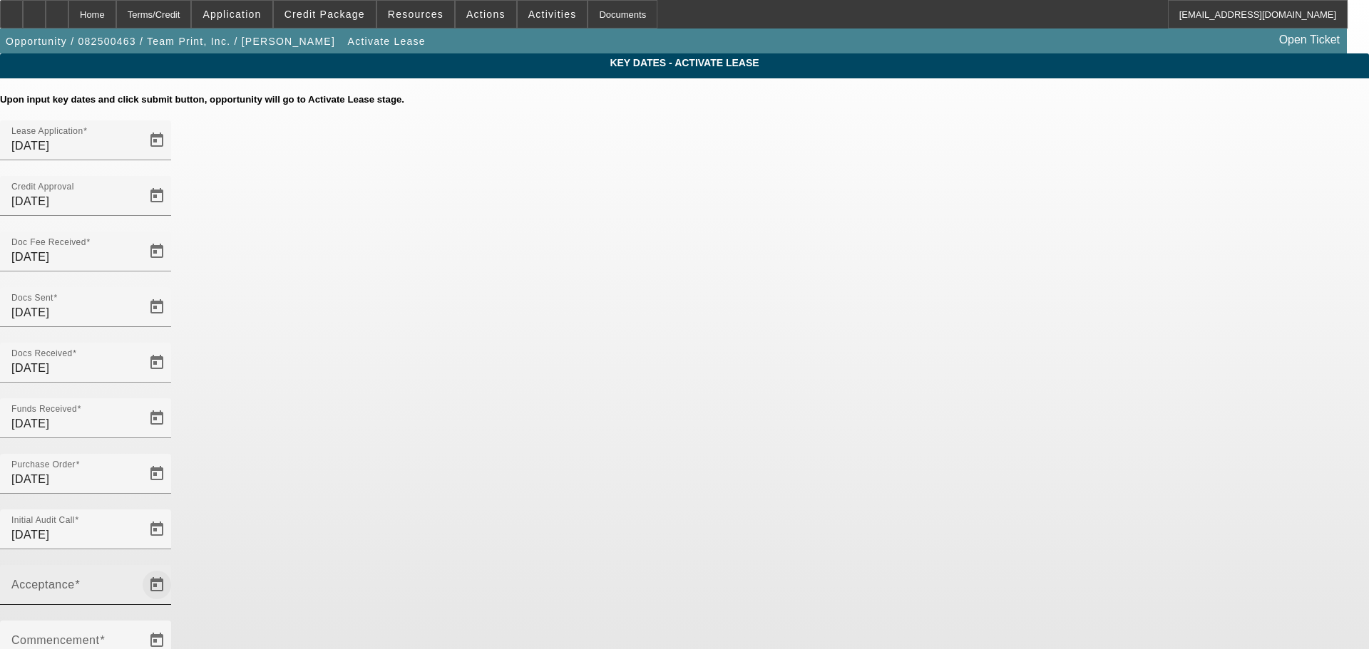
click at [174, 568] on span "Open calendar" at bounding box center [157, 585] width 34 height 34
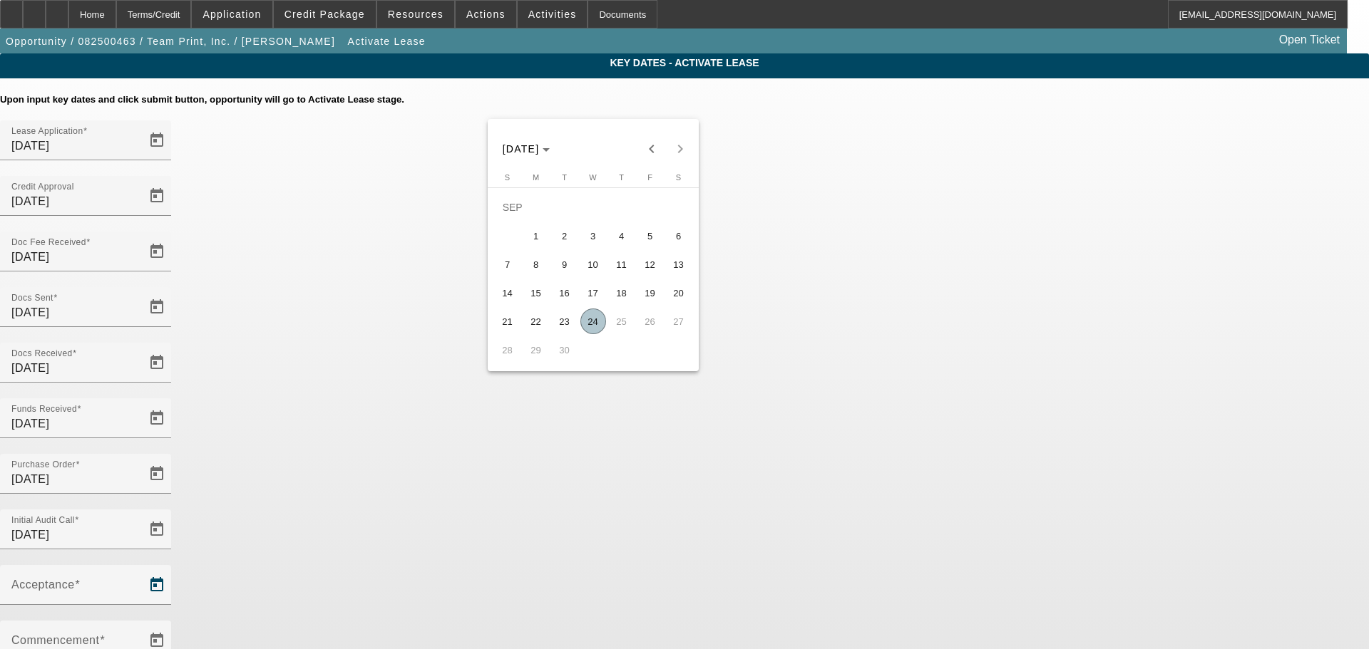
click at [600, 327] on span "24" at bounding box center [593, 322] width 26 height 26
type input "[DATE]"
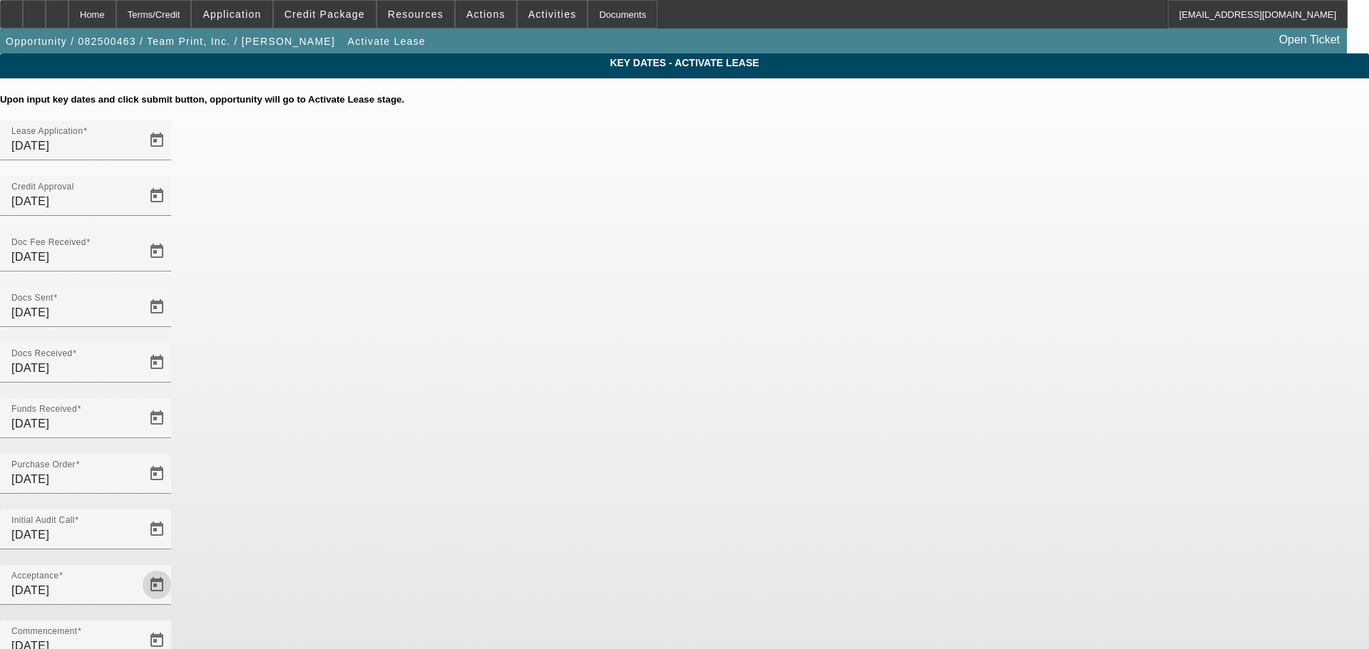
click at [1040, 366] on div "Key Dates - Activate Lease Upon input key dates and click submit button, opport…" at bounding box center [684, 490] width 1369 height 875
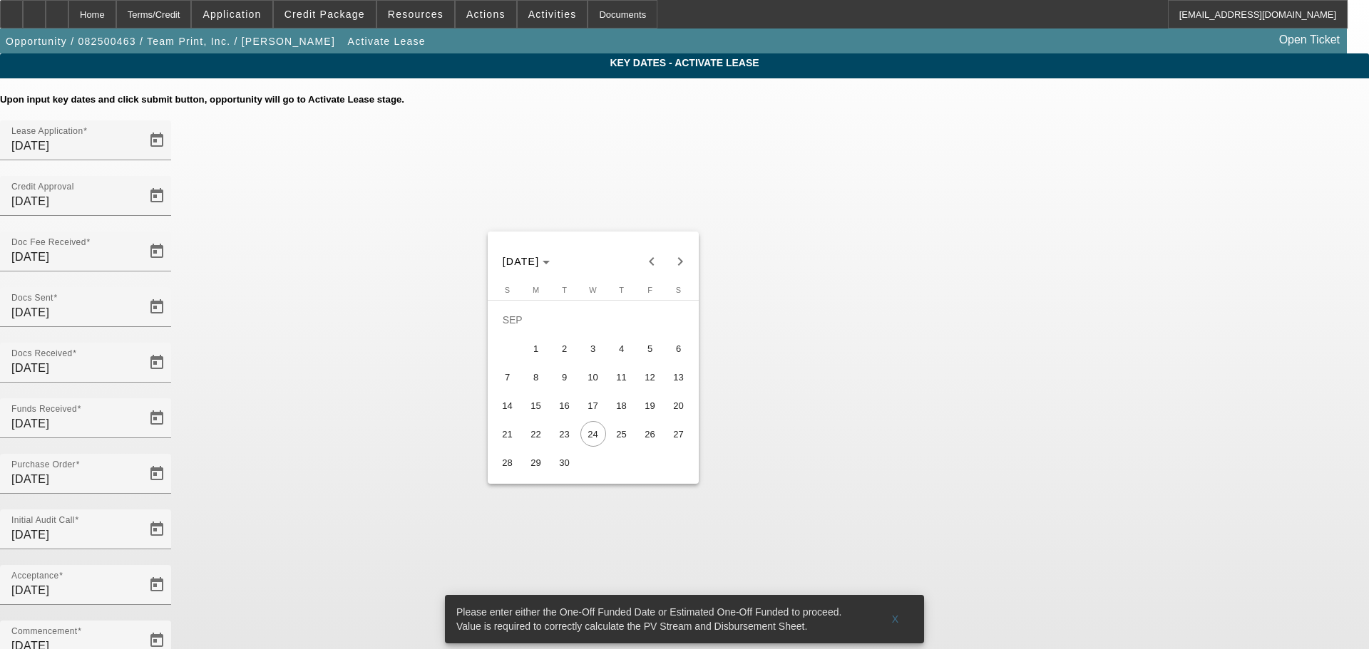
drag, startPoint x: 649, startPoint y: 443, endPoint x: 552, endPoint y: 470, distance: 100.0
click at [552, 470] on tbody "[DATE] 2 3 4 5 6 7 8 9 10 11 12 13 14 15 16 17 18 19 20 21 22 23 24 25 26 27 28…" at bounding box center [593, 391] width 200 height 171
click at [552, 464] on span "30" at bounding box center [565, 463] width 26 height 26
type input "[DATE]"
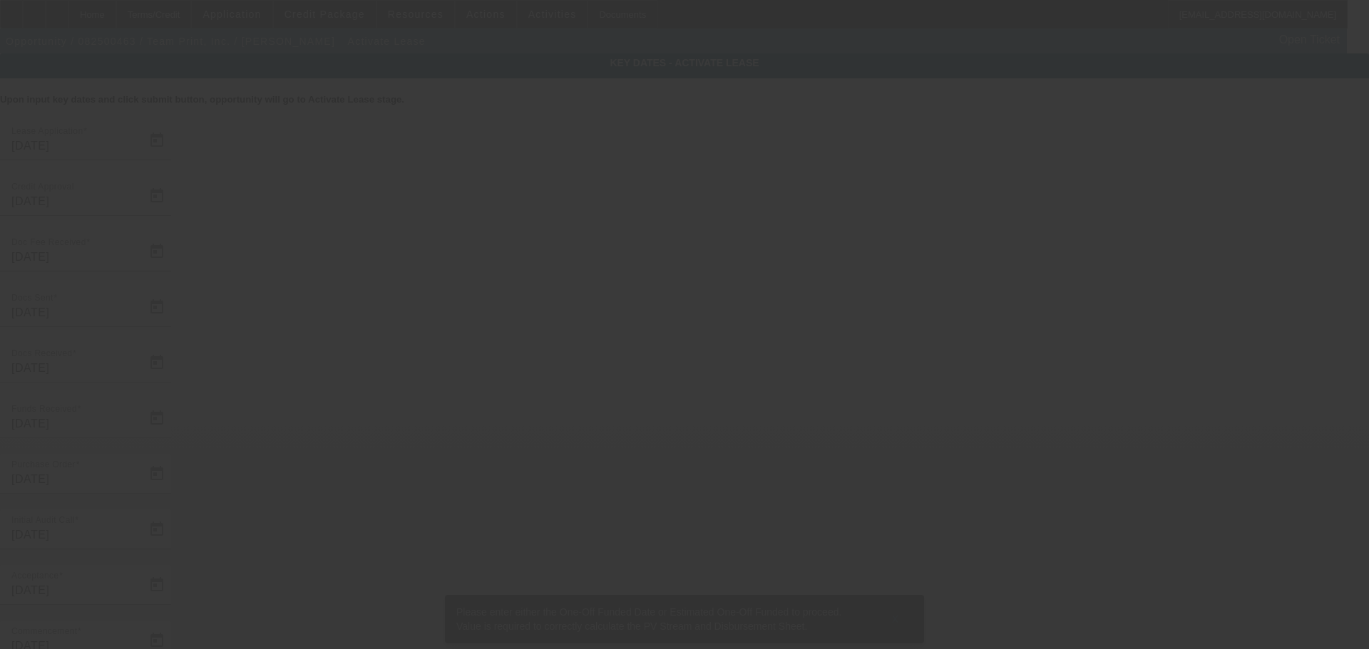
click at [125, 9] on div at bounding box center [684, 324] width 1369 height 649
click at [125, 9] on div at bounding box center [679, 324] width 1358 height 649
select select "4"
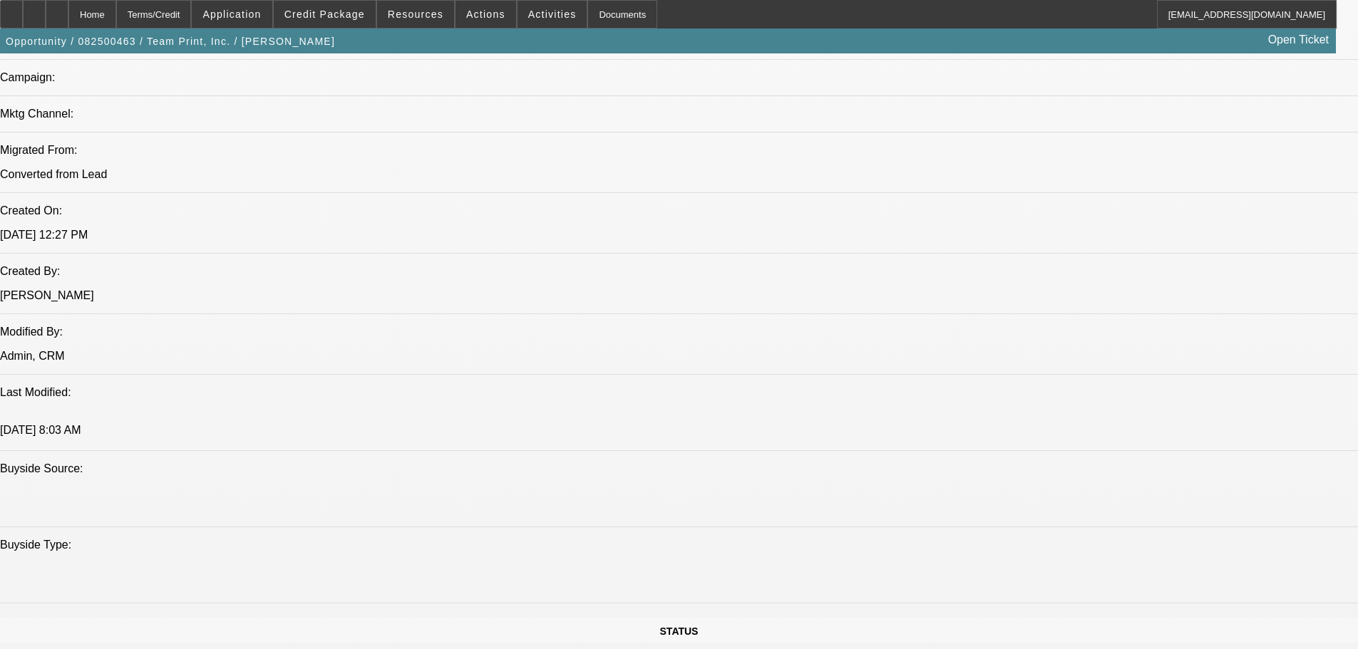
select select "0"
select select "2"
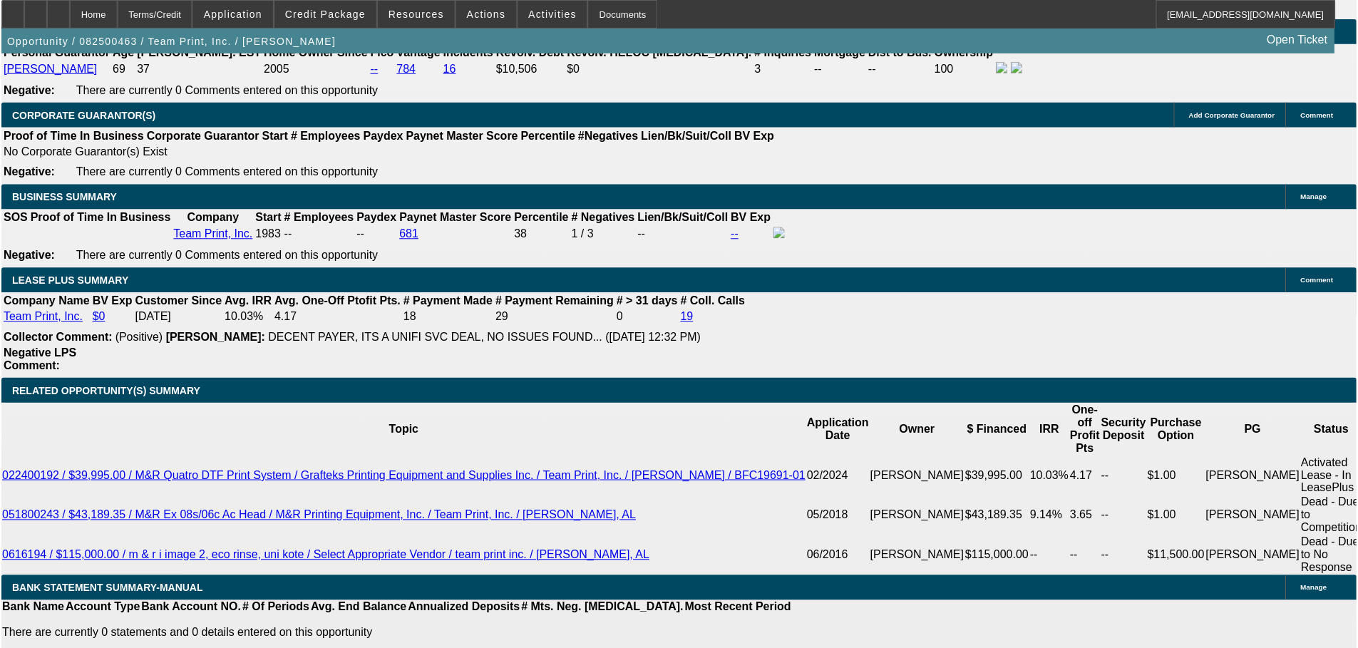
scroll to position [2276, 0]
